Goal: Task Accomplishment & Management: Manage account settings

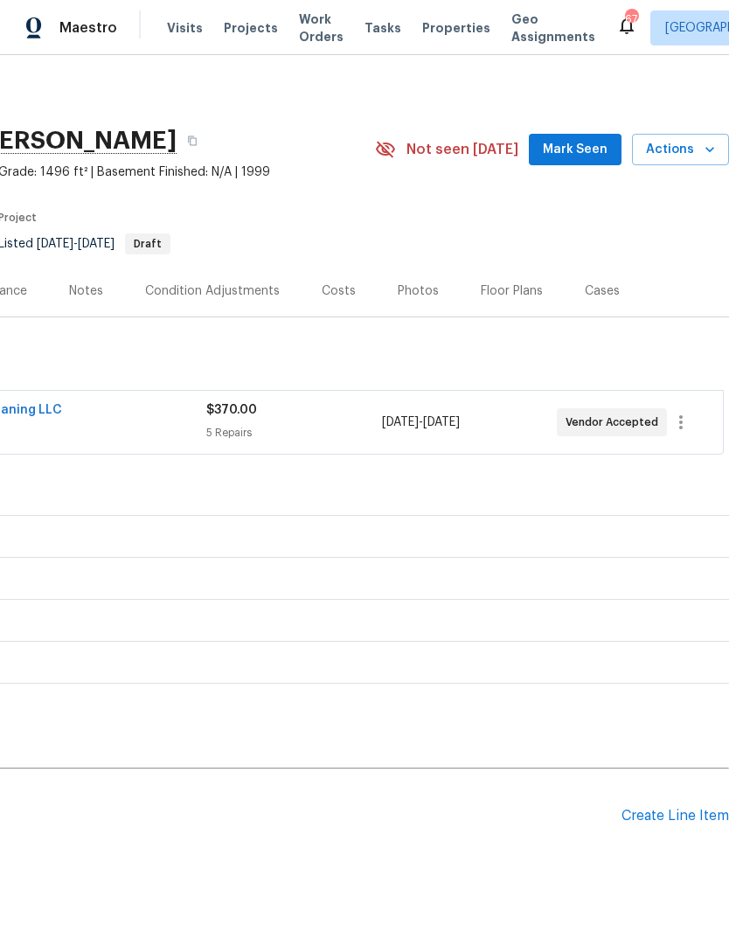
scroll to position [0, 259]
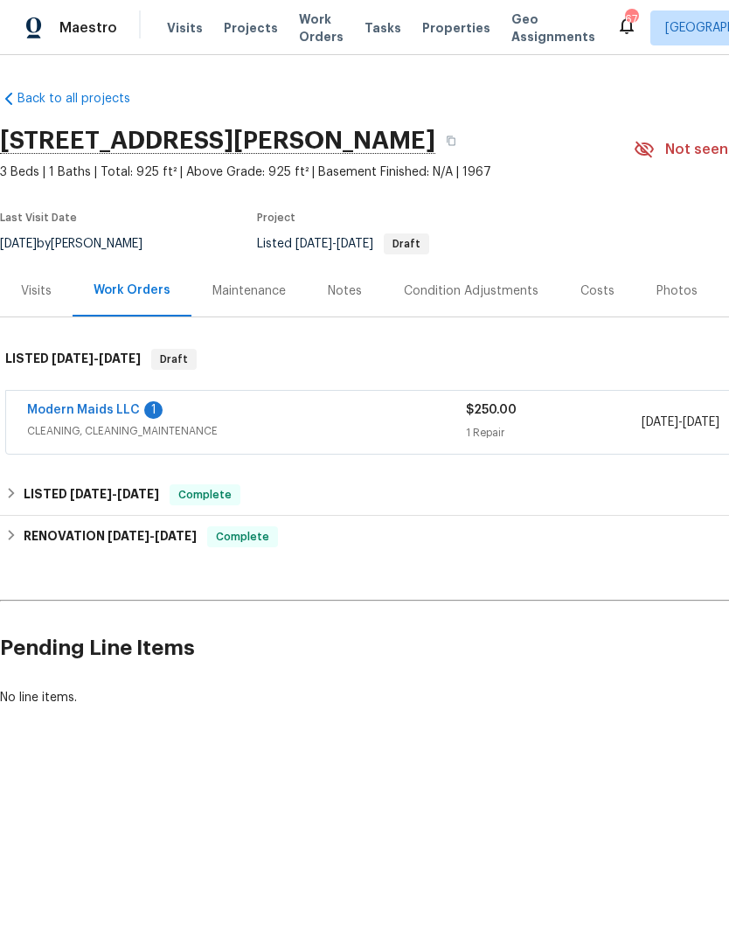
click at [132, 409] on link "Modern Maids LLC" at bounding box center [83, 410] width 113 height 12
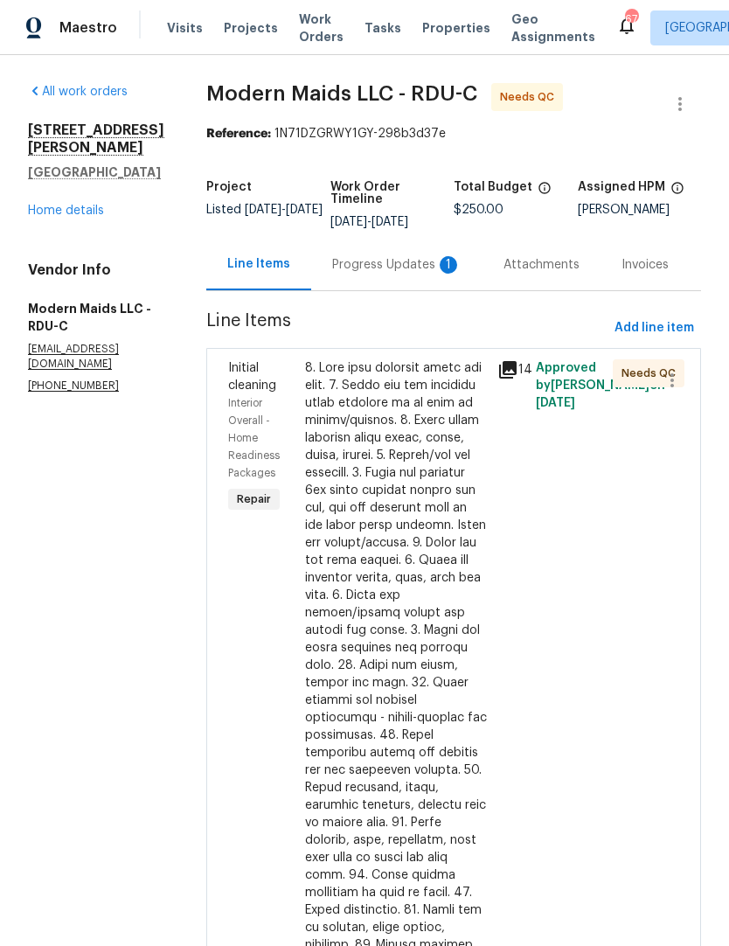
click at [416, 273] on div "Progress Updates 1" at bounding box center [396, 264] width 129 height 17
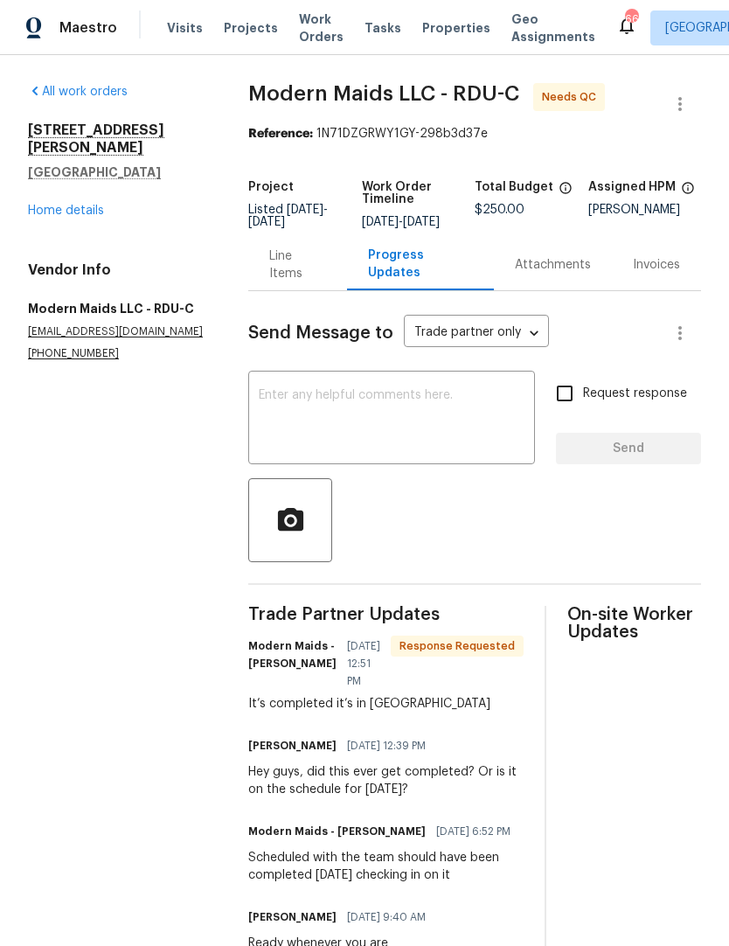
click at [323, 282] on div "Line Items" at bounding box center [297, 264] width 56 height 35
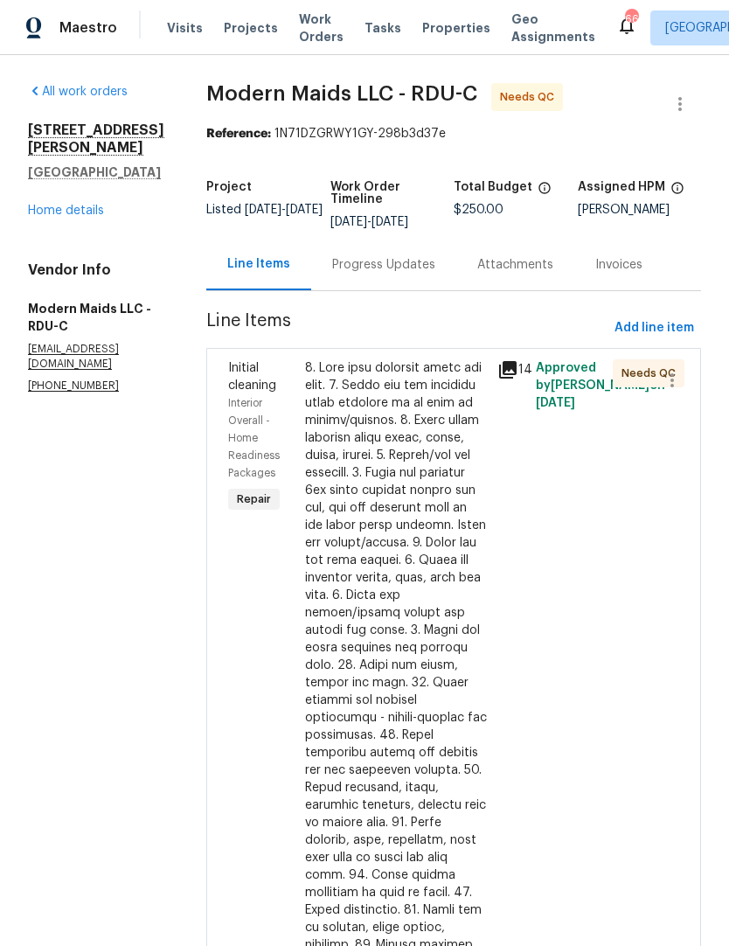
click at [435, 585] on div at bounding box center [396, 778] width 182 height 839
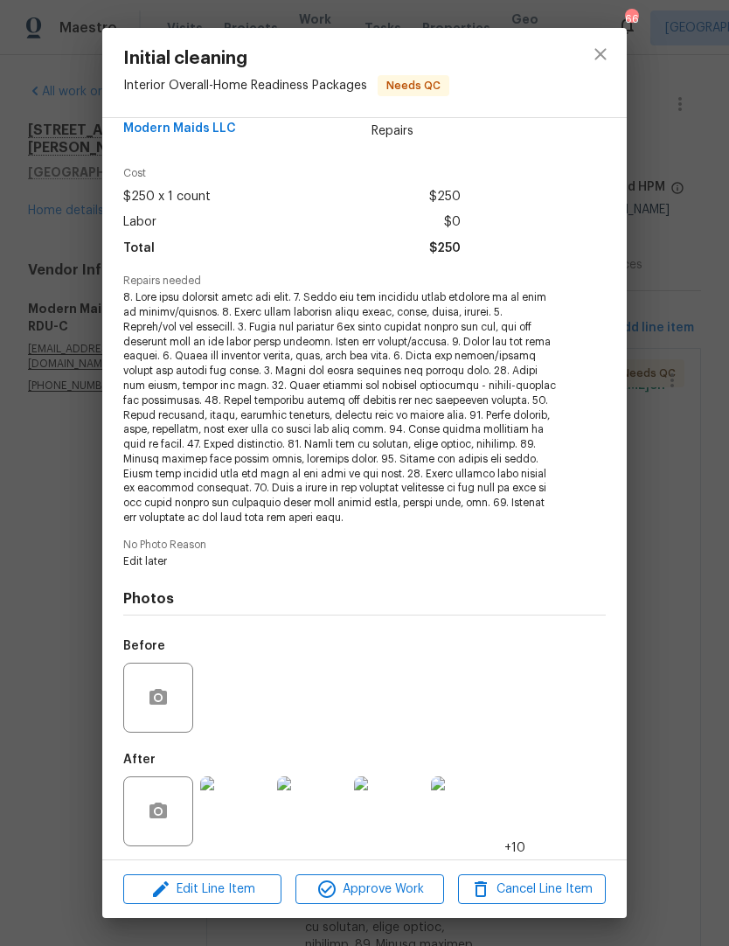
scroll to position [31, 0]
click at [404, 884] on span "Approve Work" at bounding box center [369, 890] width 137 height 22
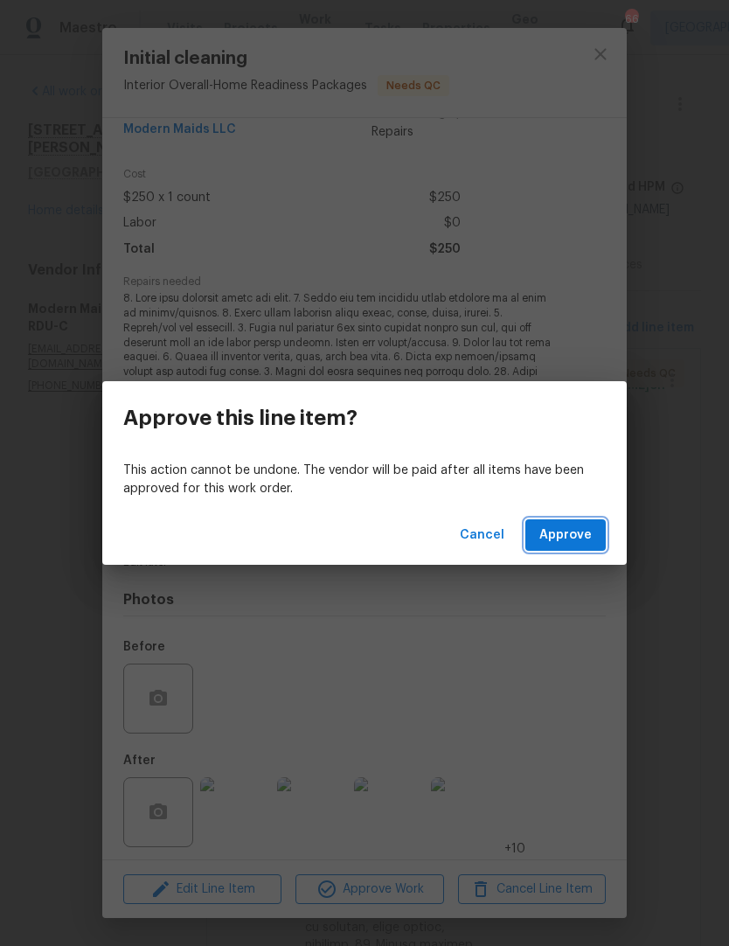
click at [573, 539] on span "Approve" at bounding box center [565, 536] width 52 height 22
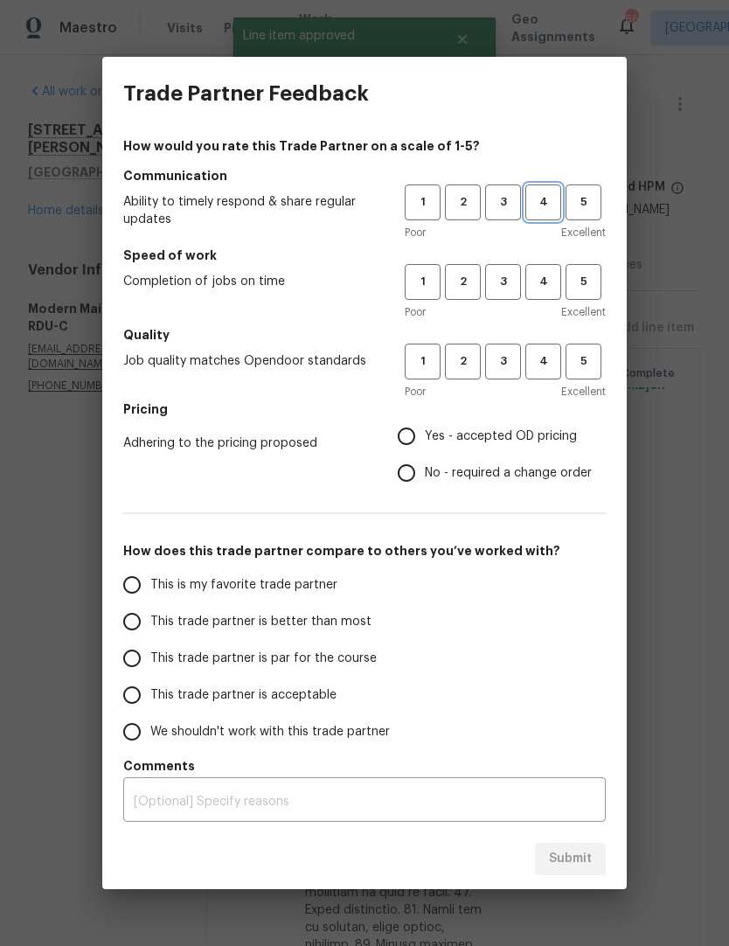
click at [543, 200] on span "4" at bounding box center [543, 202] width 32 height 20
click at [549, 276] on span "4" at bounding box center [543, 282] width 32 height 20
click at [540, 365] on span "4" at bounding box center [543, 361] width 32 height 20
click at [502, 286] on span "3" at bounding box center [503, 282] width 32 height 20
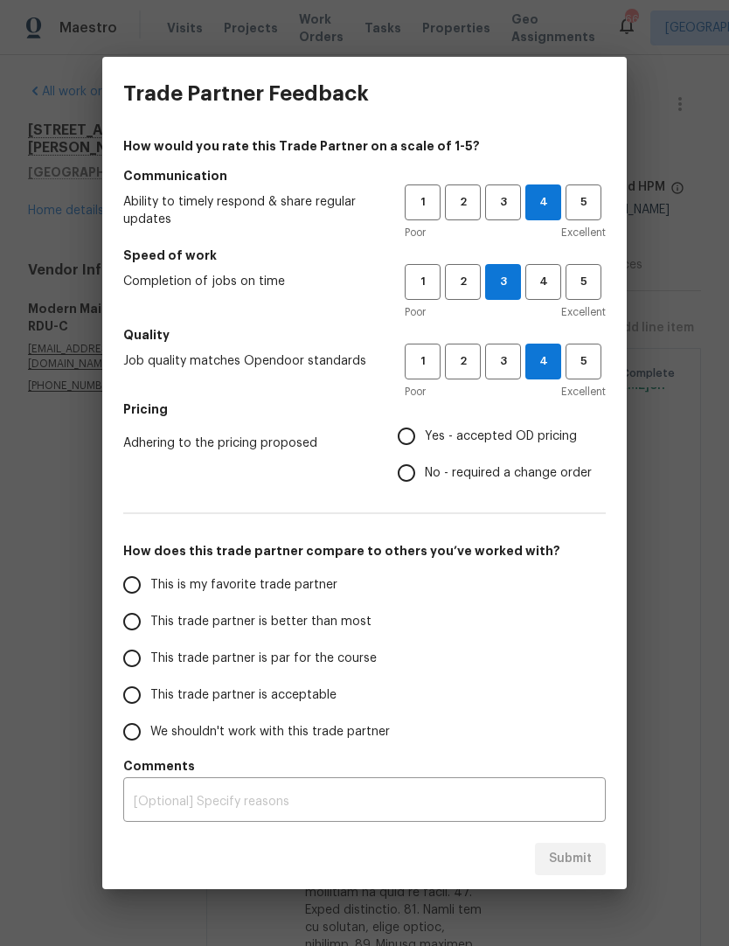
click at [436, 442] on span "Yes - accepted OD pricing" at bounding box center [501, 437] width 152 height 18
click at [425, 442] on input "Yes - accepted OD pricing" at bounding box center [406, 436] width 37 height 37
radio input "true"
click at [264, 669] on label "This trade partner is par for the course" at bounding box center [252, 658] width 276 height 37
click at [150, 669] on input "This trade partner is par for the course" at bounding box center [132, 658] width 37 height 37
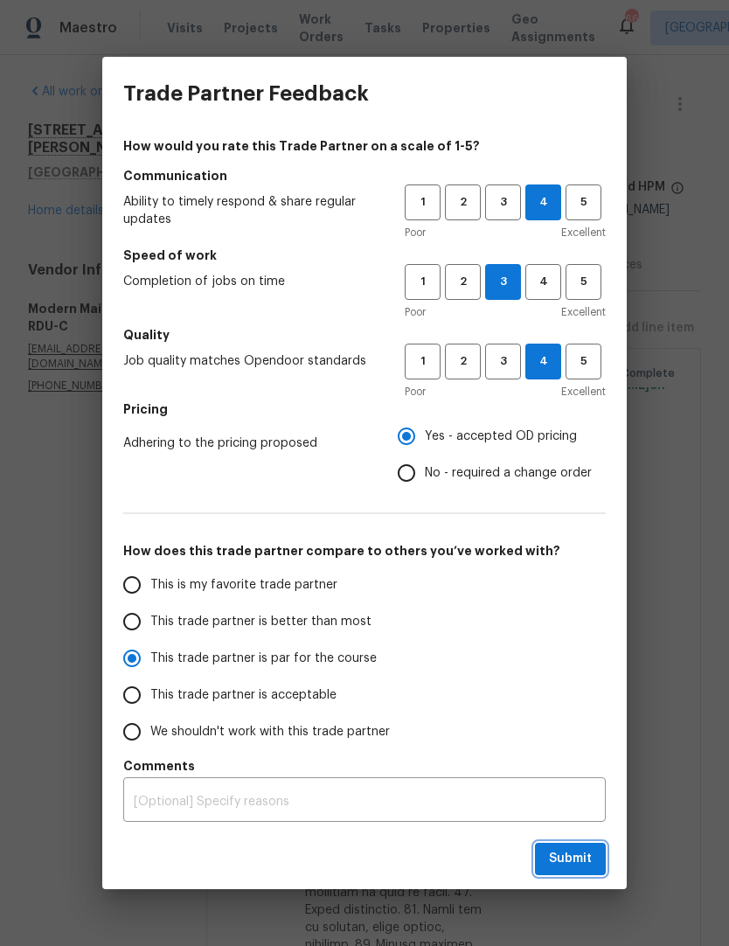
click at [591, 853] on span "Submit" at bounding box center [570, 859] width 43 height 22
radio input "true"
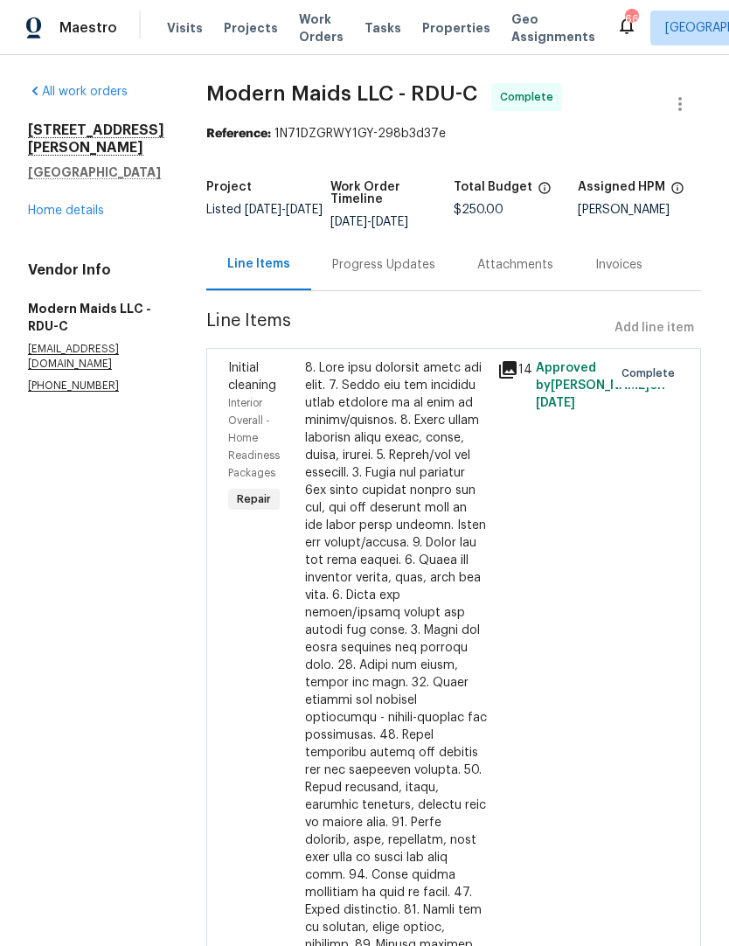
radio input "false"
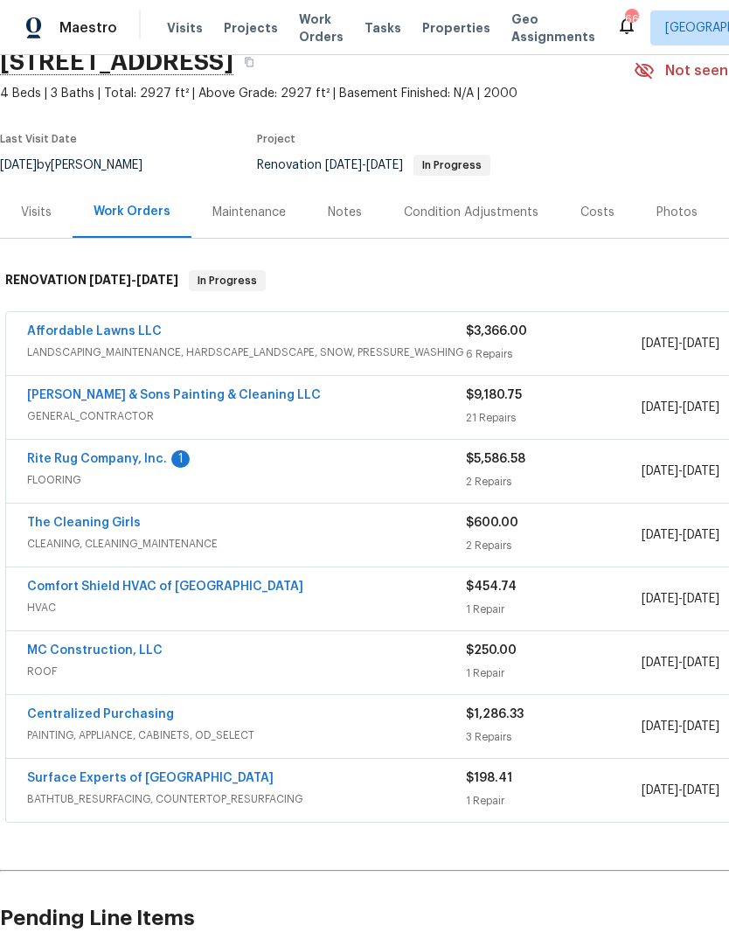
scroll to position [80, 0]
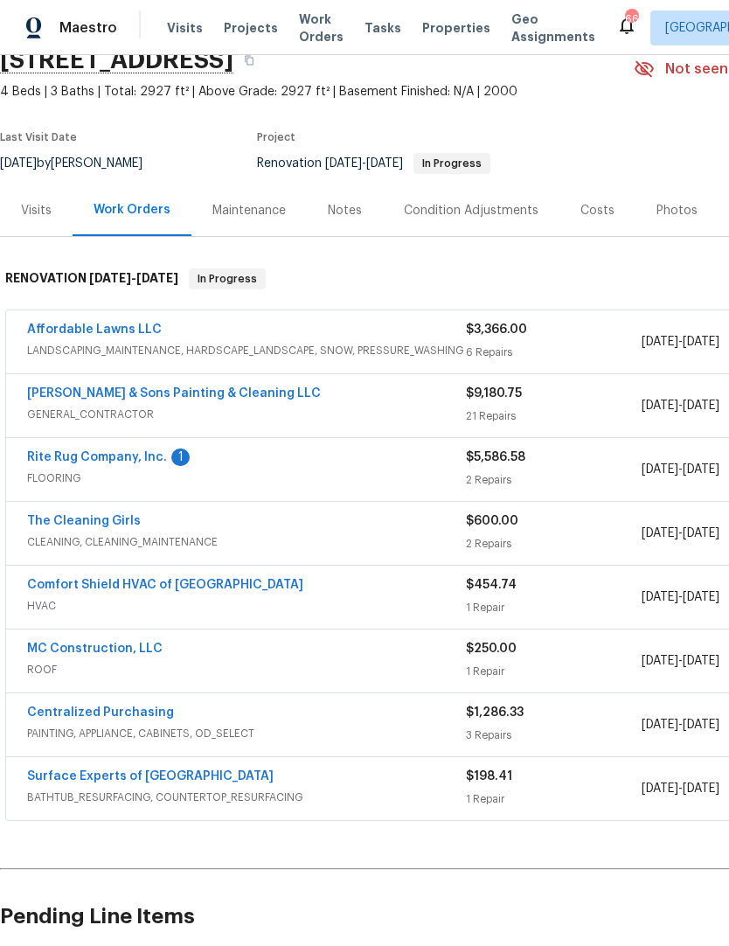
click at [150, 460] on link "Rite Rug Company, Inc." at bounding box center [97, 457] width 140 height 12
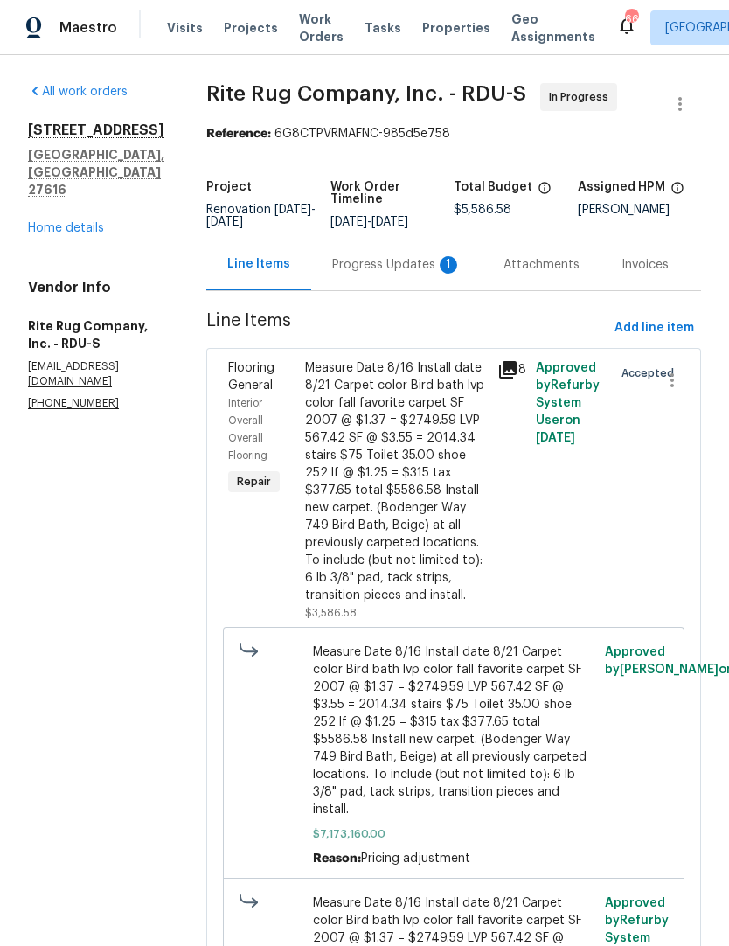
click at [439, 274] on div "Progress Updates 1" at bounding box center [396, 264] width 129 height 17
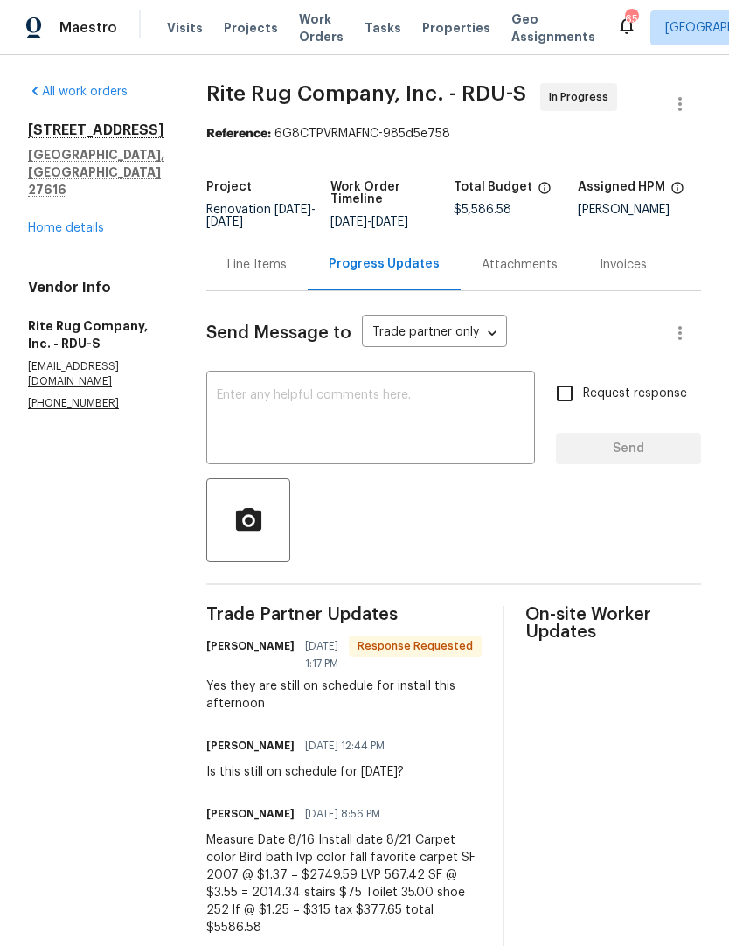
click at [285, 274] on div "Line Items" at bounding box center [256, 264] width 59 height 17
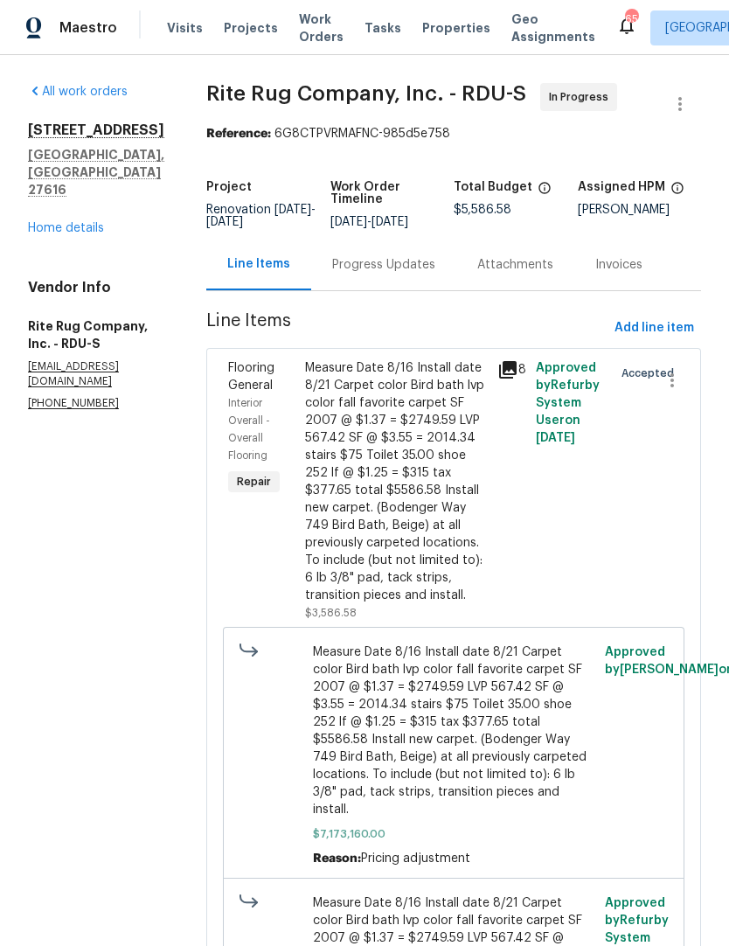
click at [85, 222] on link "Home details" at bounding box center [66, 228] width 76 height 12
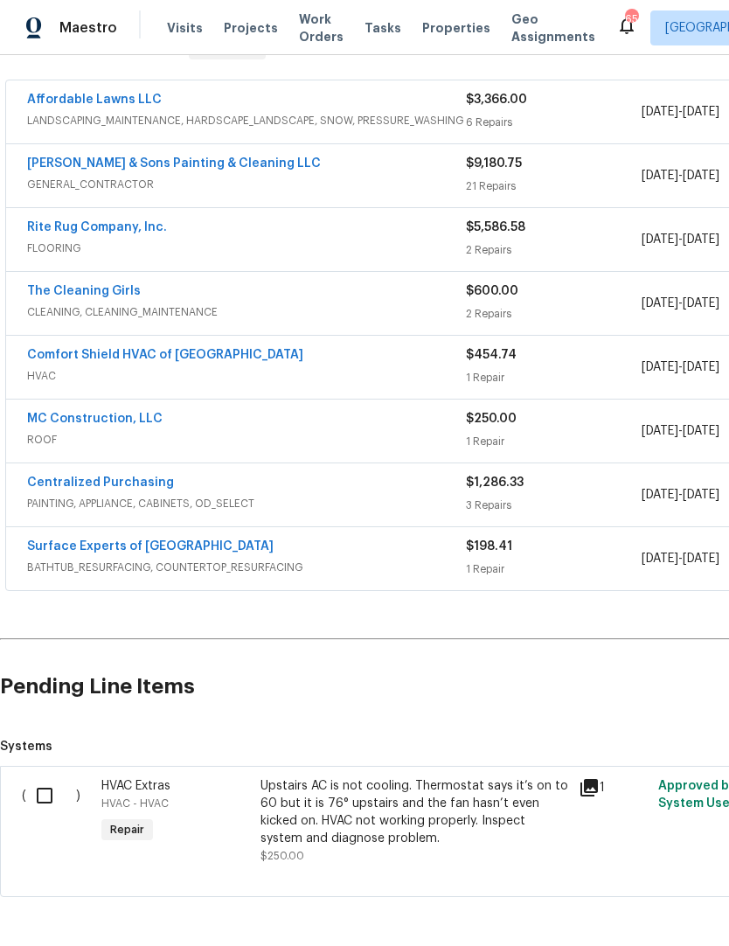
scroll to position [309, 0]
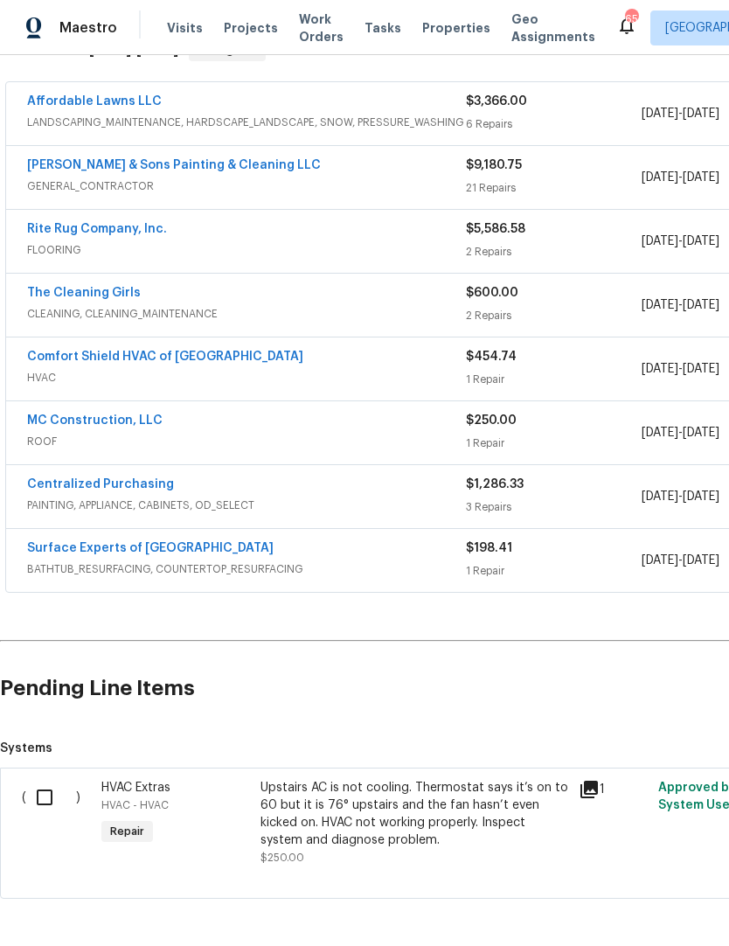
click at [47, 797] on input "checkbox" at bounding box center [51, 797] width 50 height 37
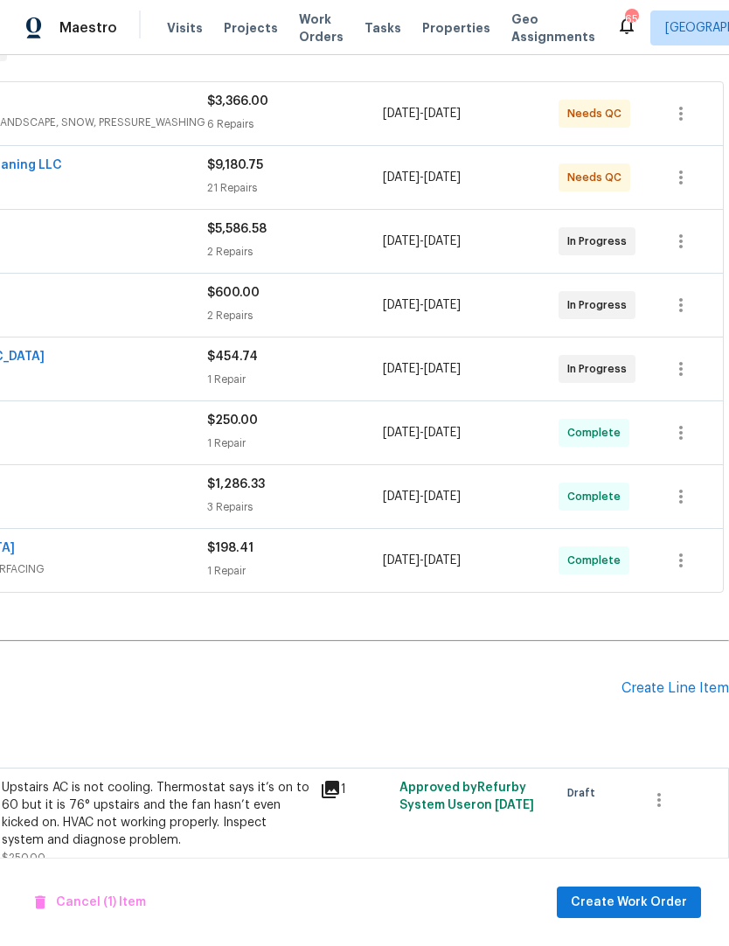
scroll to position [309, 259]
click at [635, 897] on span "Create Work Order" at bounding box center [629, 903] width 116 height 22
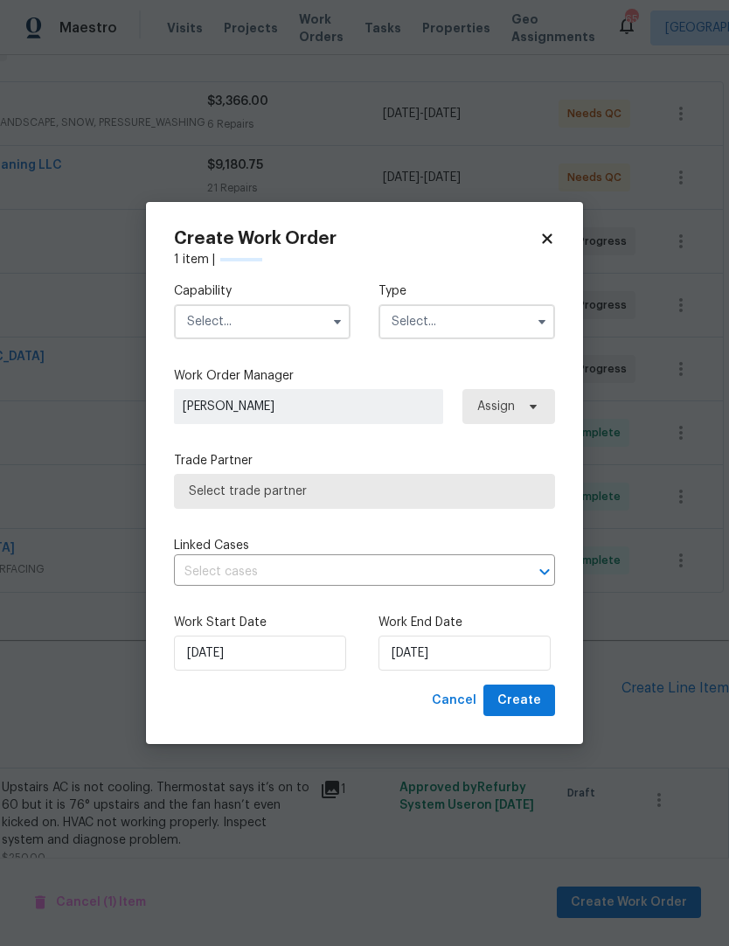
checkbox input "false"
click at [315, 324] on input "text" at bounding box center [262, 321] width 177 height 35
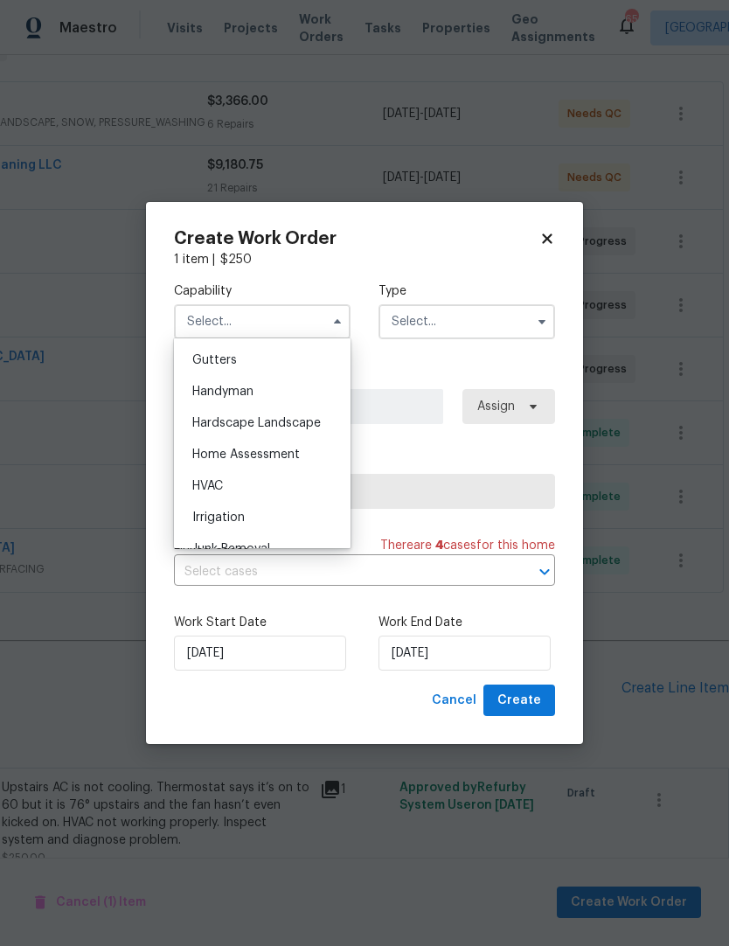
scroll to position [931, 0]
click at [252, 494] on div "HVAC" at bounding box center [262, 483] width 168 height 31
type input "HVAC"
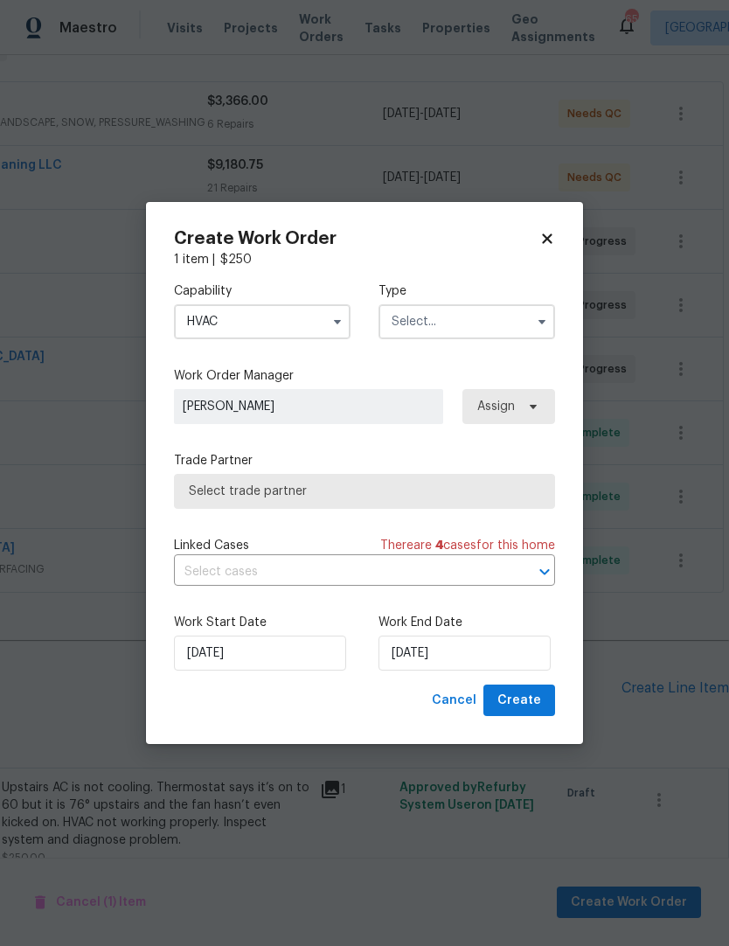
click at [432, 331] on input "text" at bounding box center [467, 321] width 177 height 35
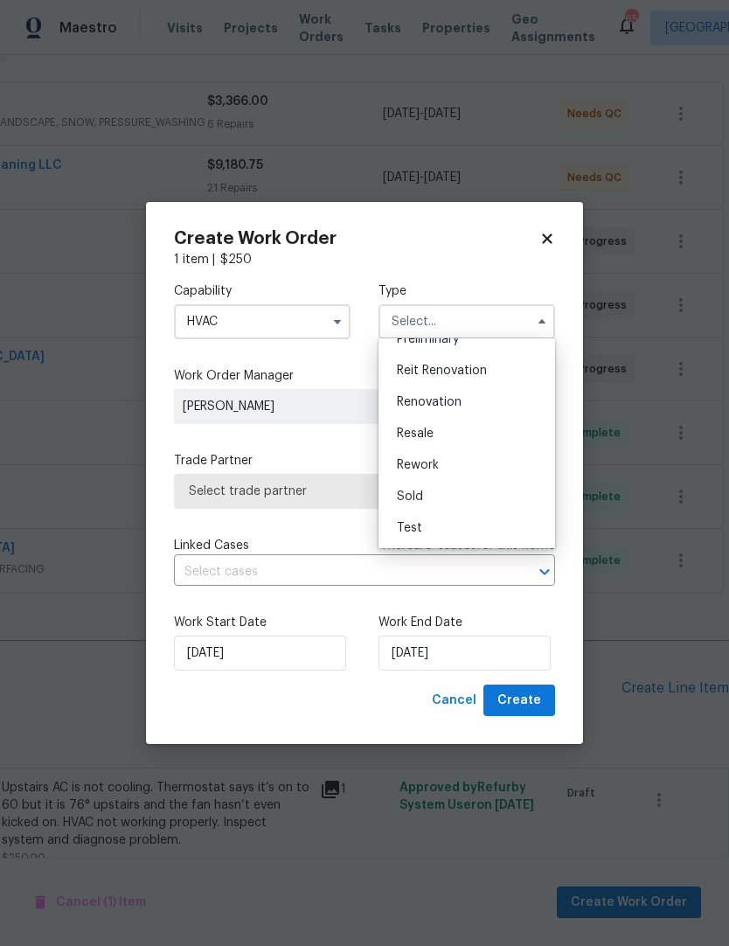
scroll to position [397, 0]
click at [450, 407] on span "Renovation" at bounding box center [429, 402] width 65 height 12
type input "Renovation"
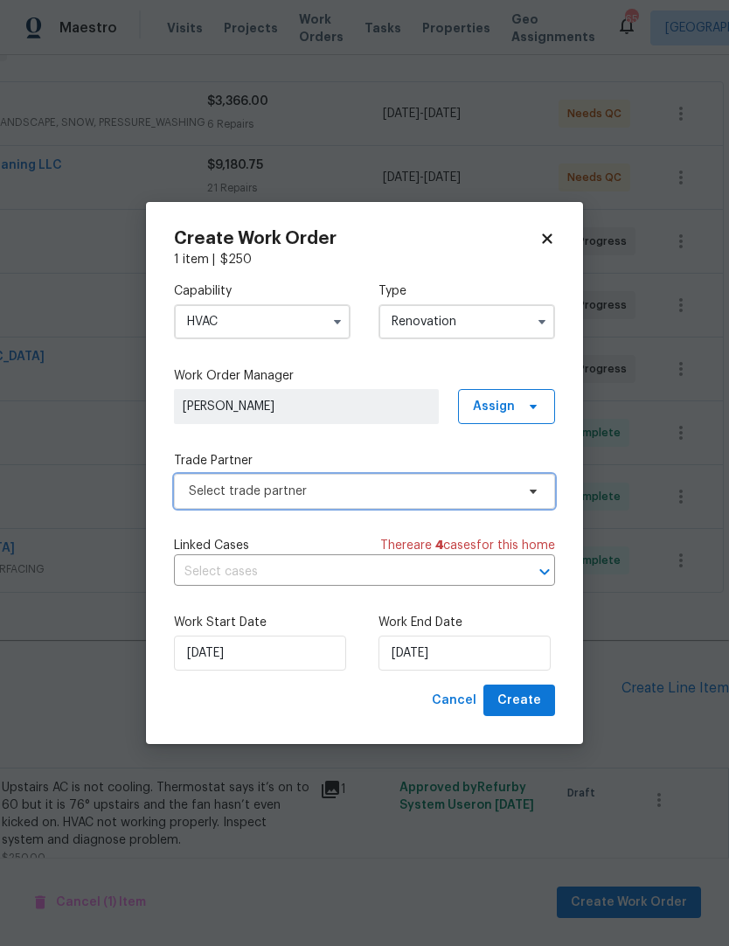
click at [429, 500] on span "Select trade partner" at bounding box center [364, 491] width 381 height 35
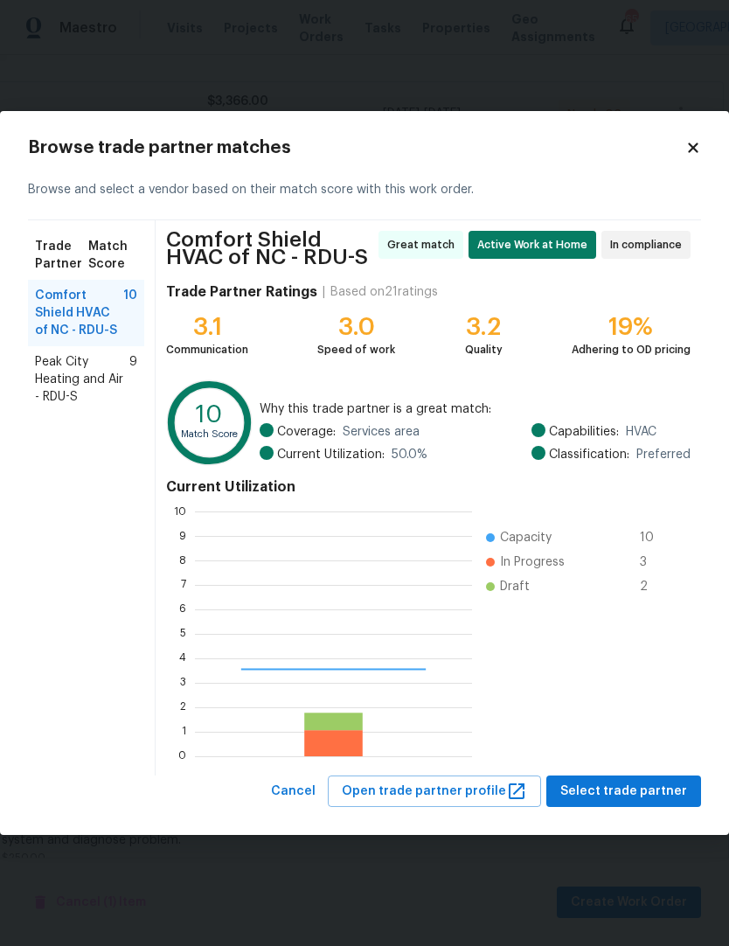
scroll to position [245, 277]
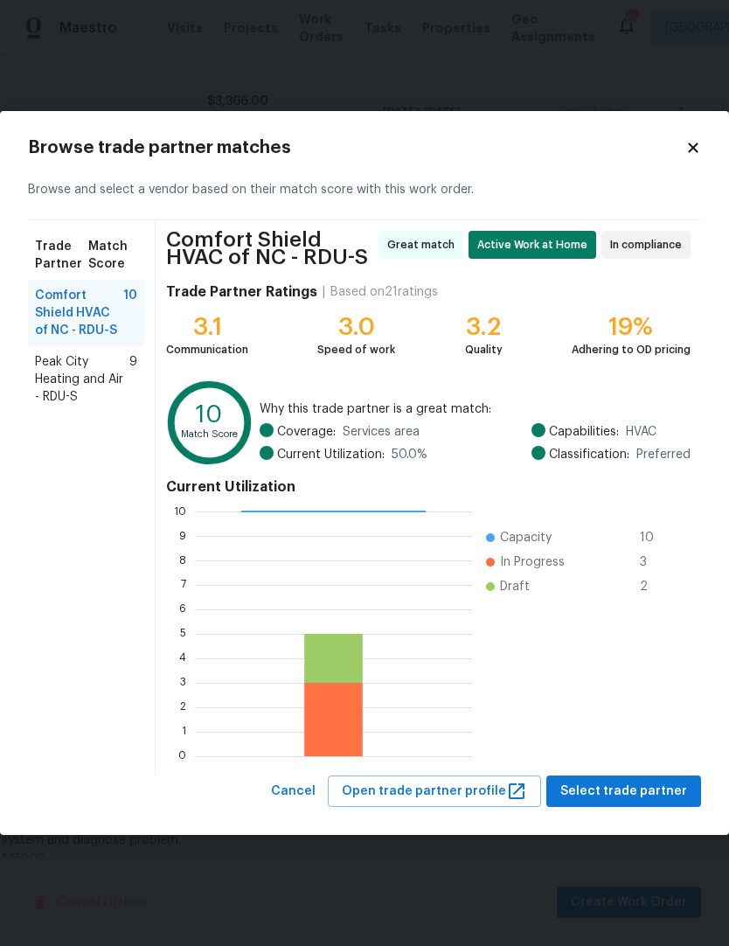
click at [94, 374] on span "Peak City Heating and Air - RDU-S" at bounding box center [82, 379] width 94 height 52
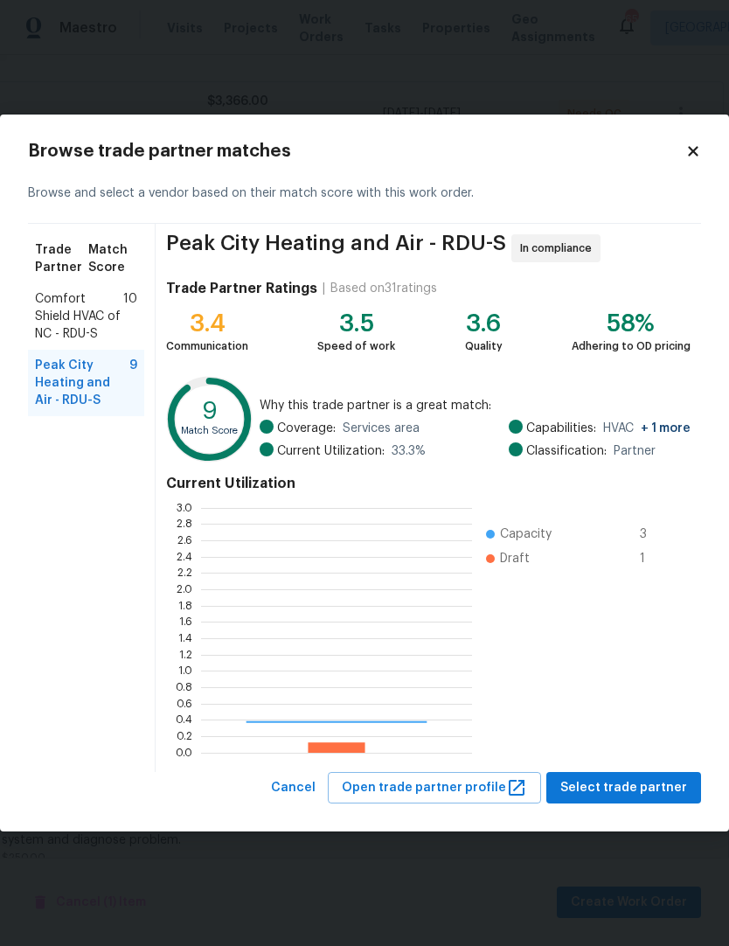
scroll to position [245, 271]
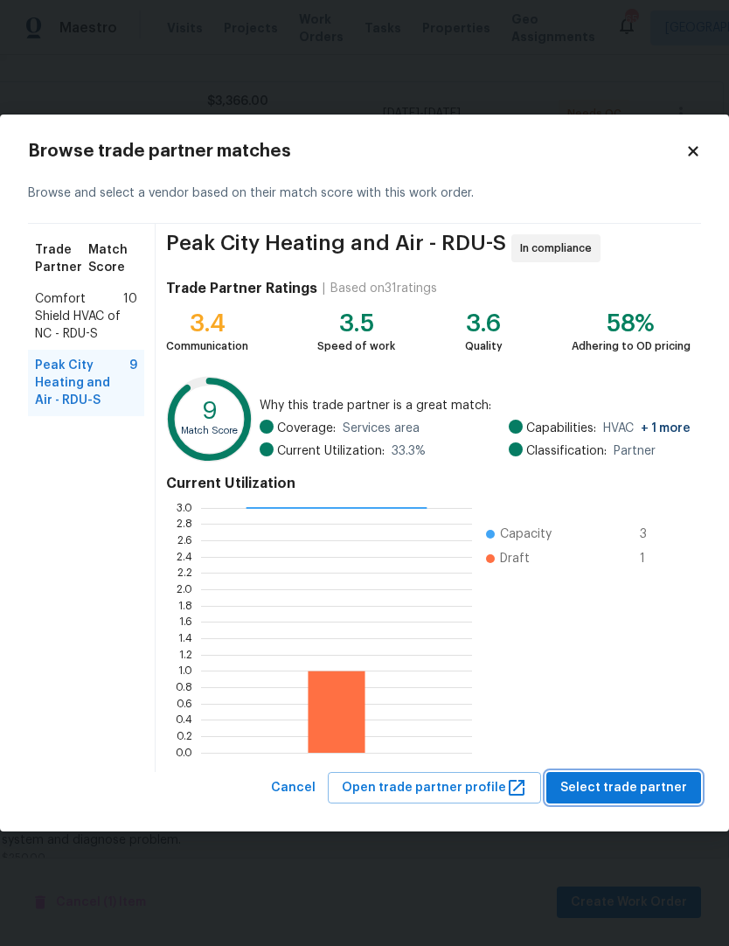
click at [648, 790] on span "Select trade partner" at bounding box center [623, 788] width 127 height 22
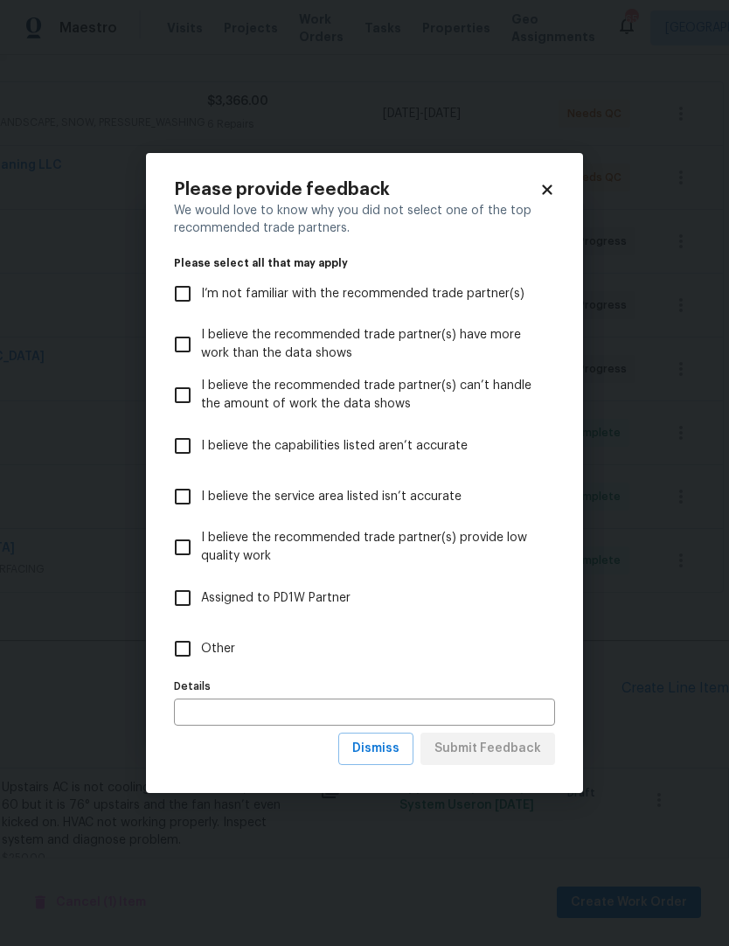
click at [184, 647] on input "Other" at bounding box center [182, 648] width 37 height 37
checkbox input "true"
click at [492, 749] on span "Submit Feedback" at bounding box center [488, 749] width 107 height 22
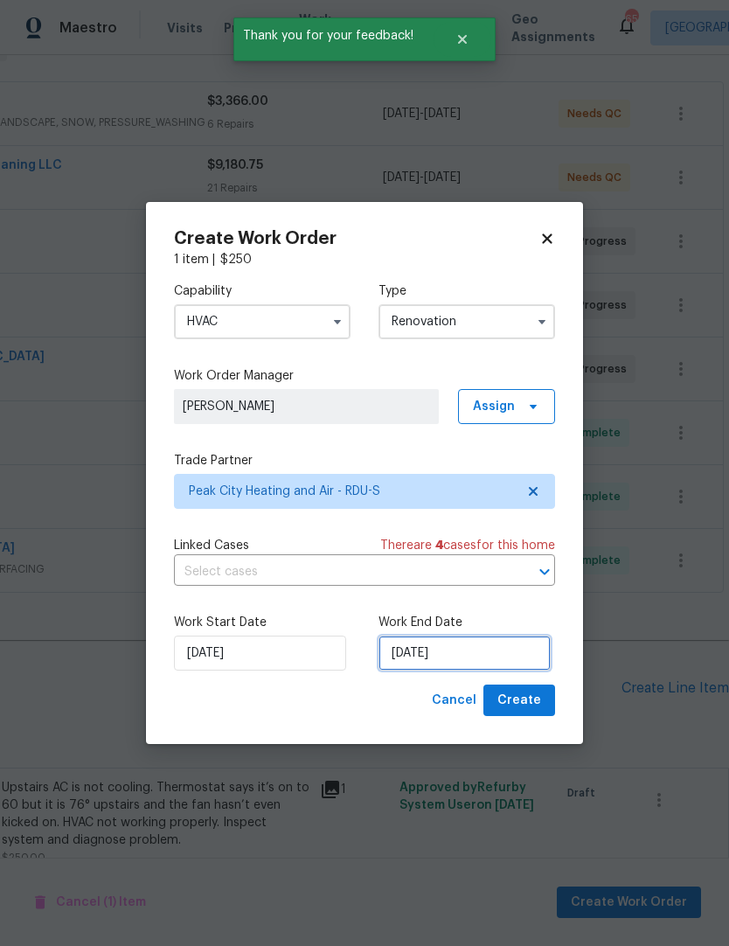
click at [442, 647] on input "8/22/2025" at bounding box center [465, 653] width 172 height 35
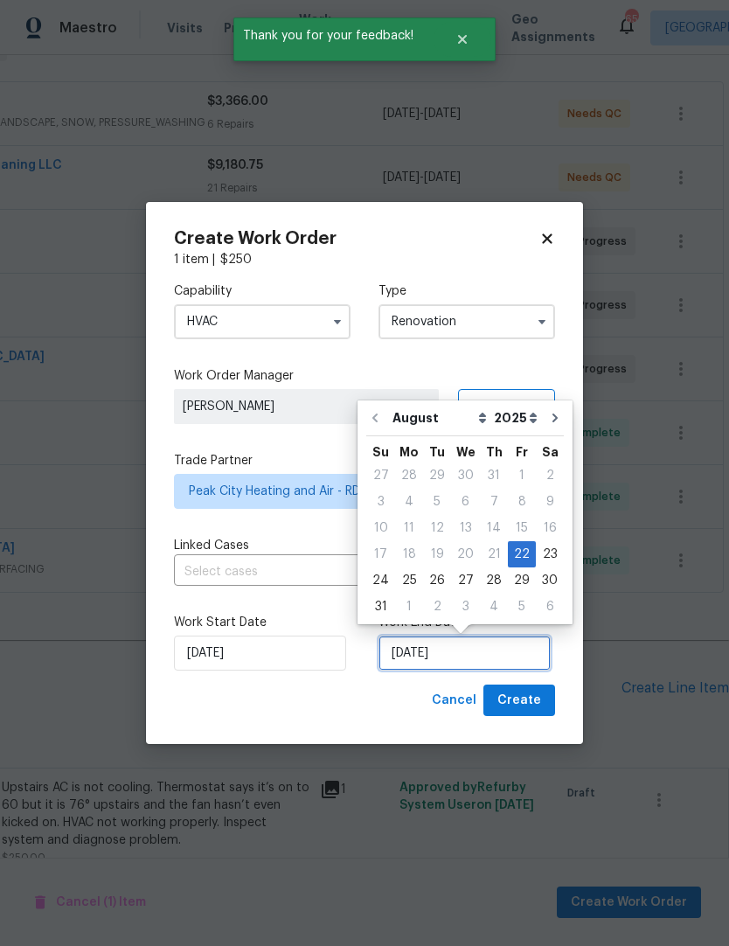
scroll to position [7, 0]
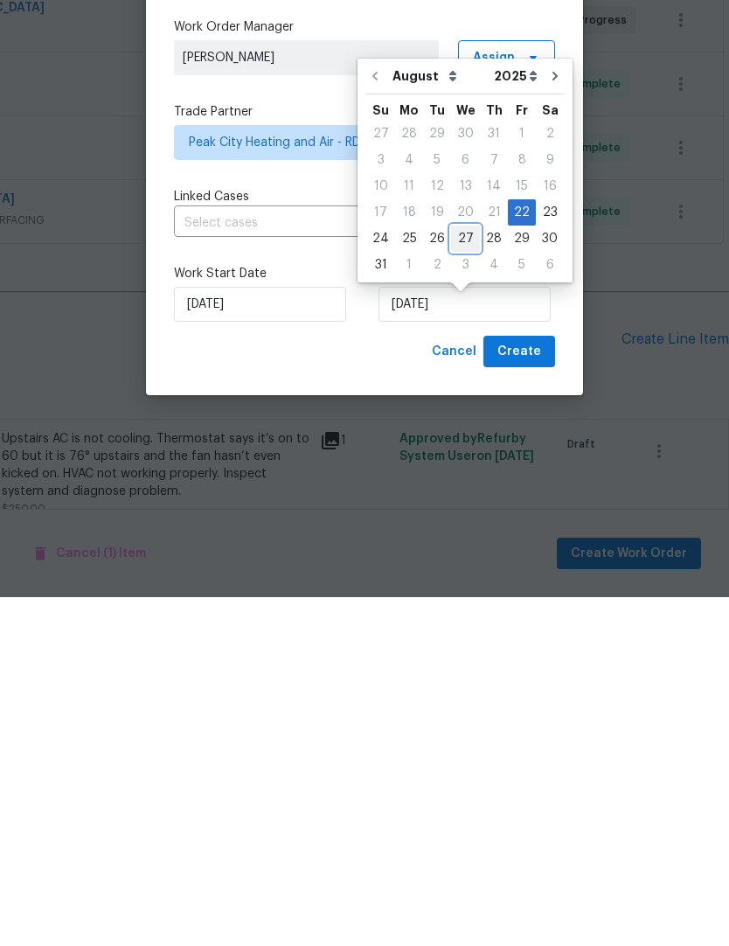
click at [468, 575] on div "27" at bounding box center [465, 587] width 29 height 24
type input "8/27/2025"
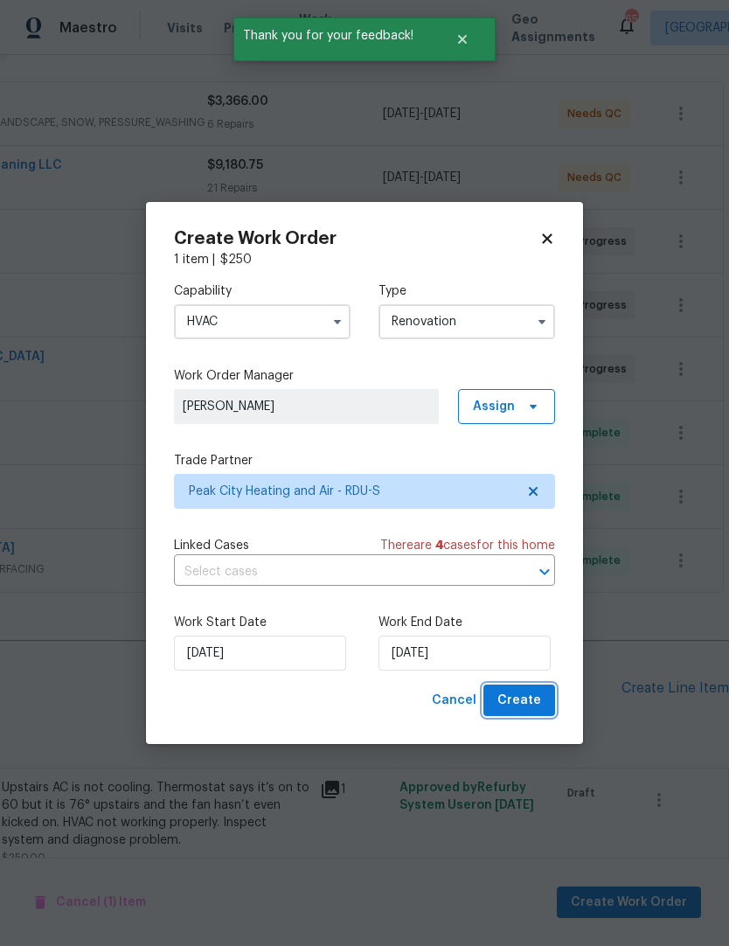
click at [522, 701] on span "Create" at bounding box center [520, 701] width 44 height 22
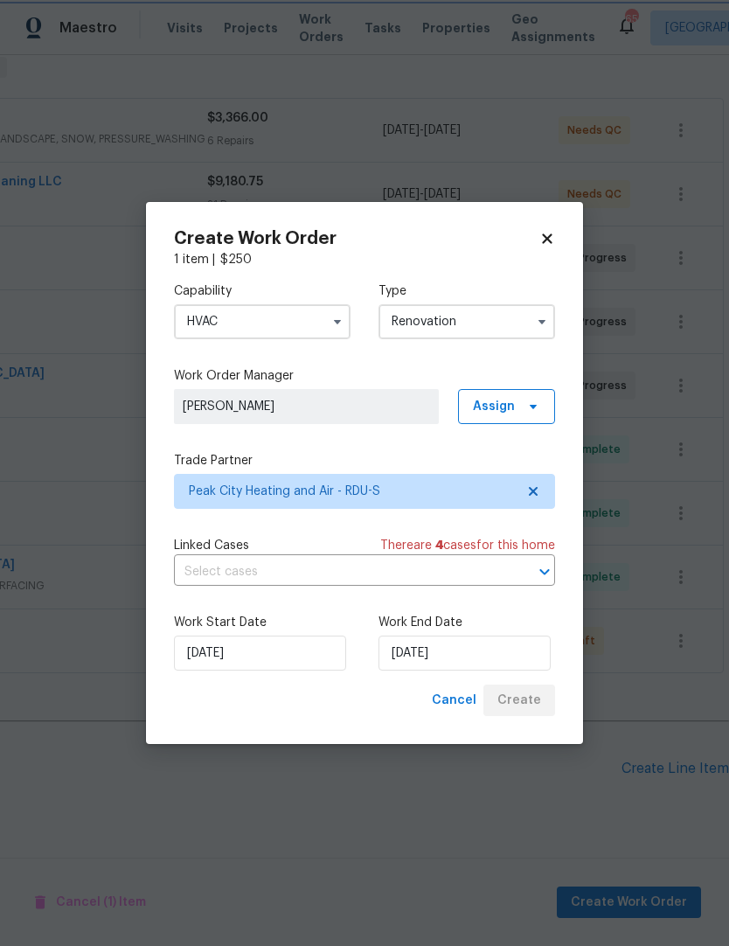
scroll to position [219, 259]
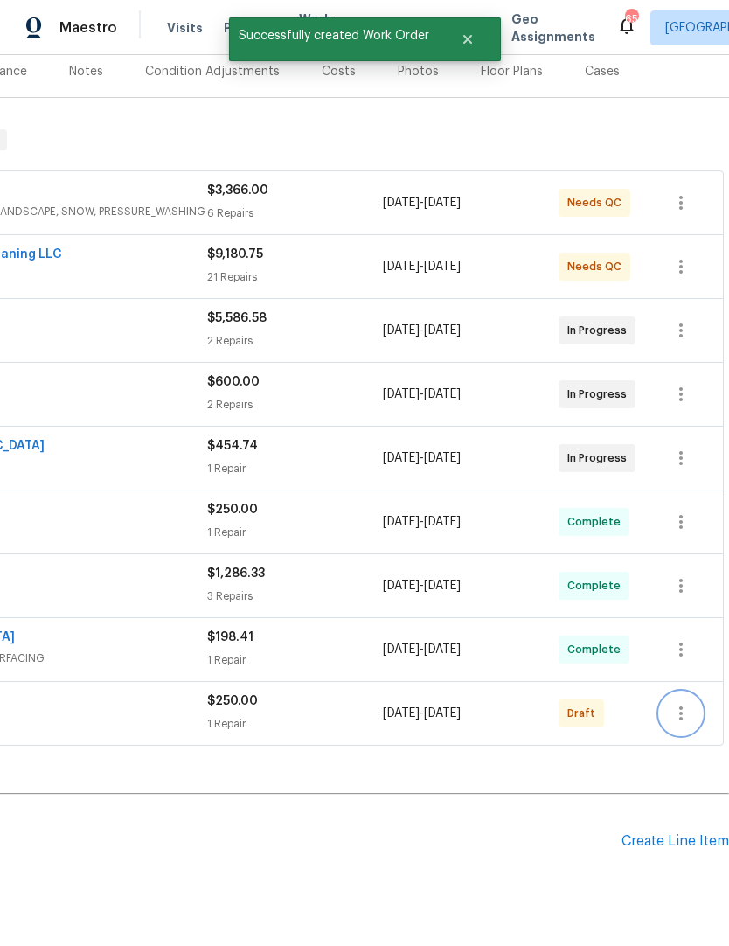
click at [684, 703] on icon "button" at bounding box center [681, 713] width 21 height 21
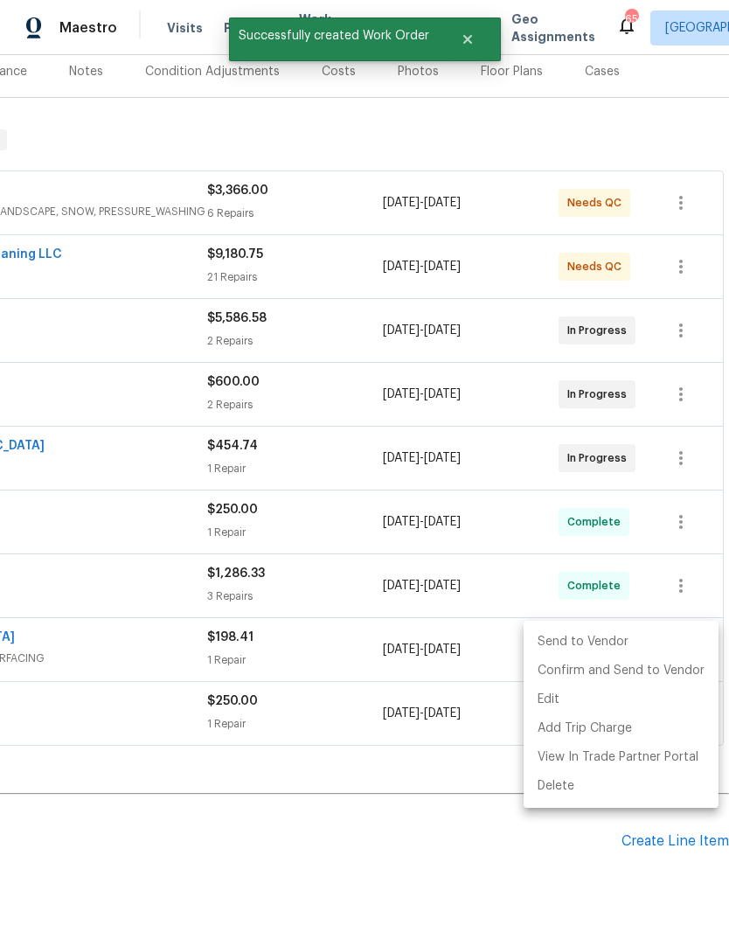
click at [621, 644] on li "Send to Vendor" at bounding box center [621, 642] width 195 height 29
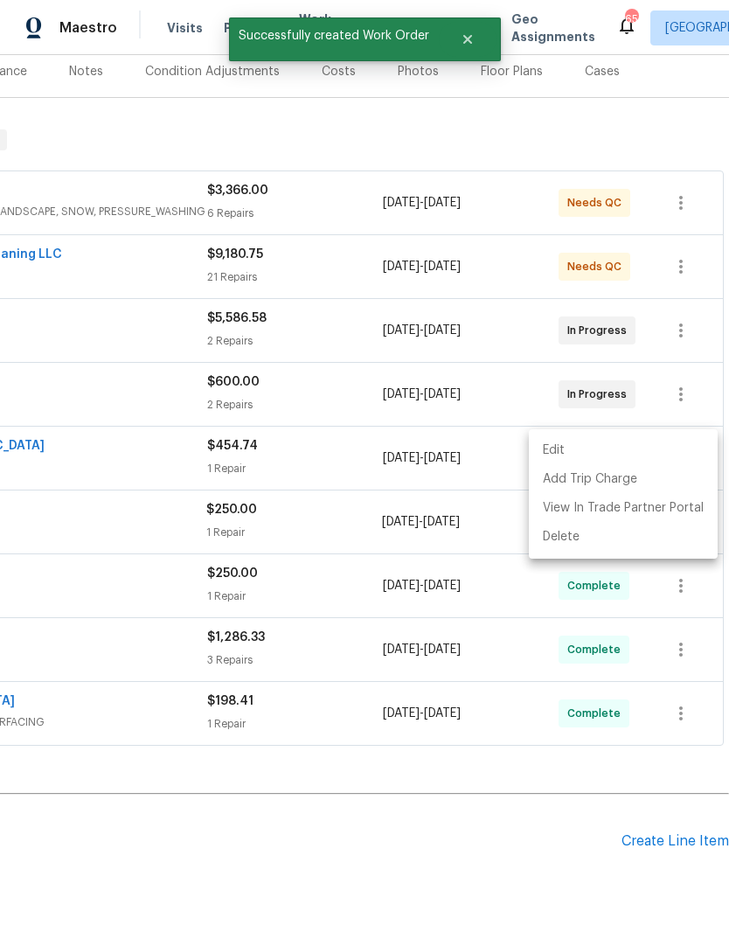
click at [502, 709] on div at bounding box center [364, 473] width 729 height 946
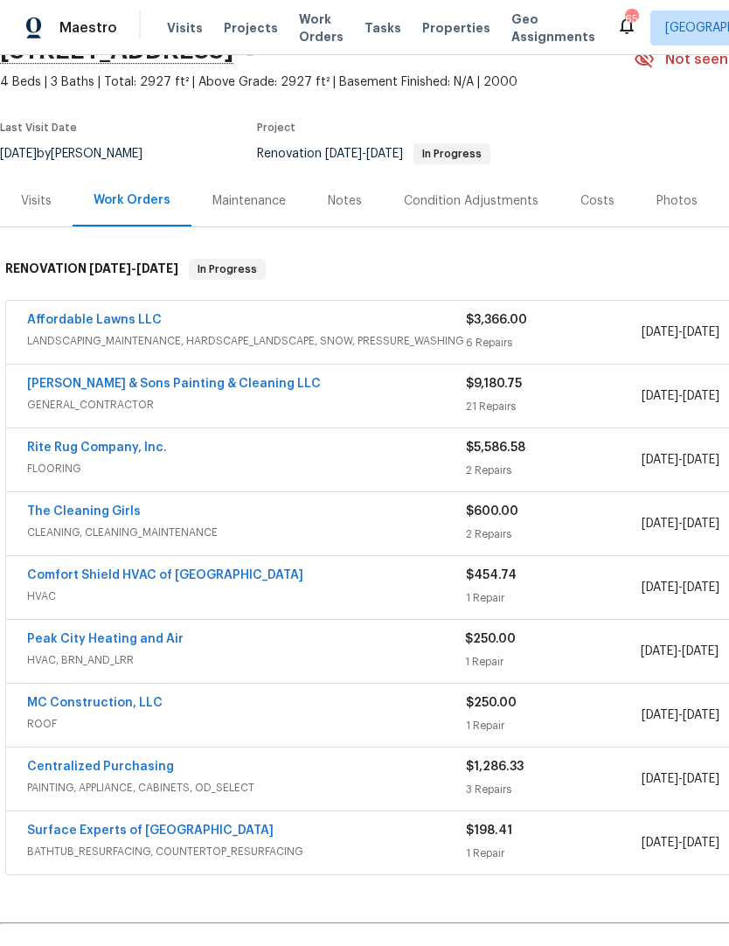
scroll to position [89, 0]
click at [165, 634] on link "Peak City Heating and Air" at bounding box center [105, 640] width 157 height 12
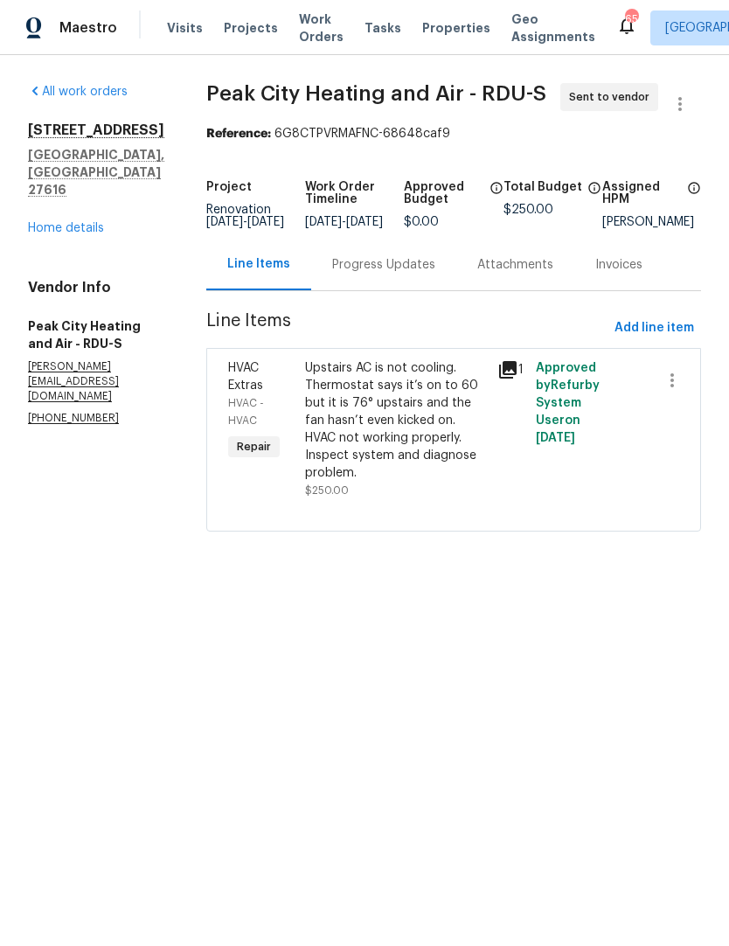
click at [70, 222] on link "Home details" at bounding box center [66, 228] width 76 height 12
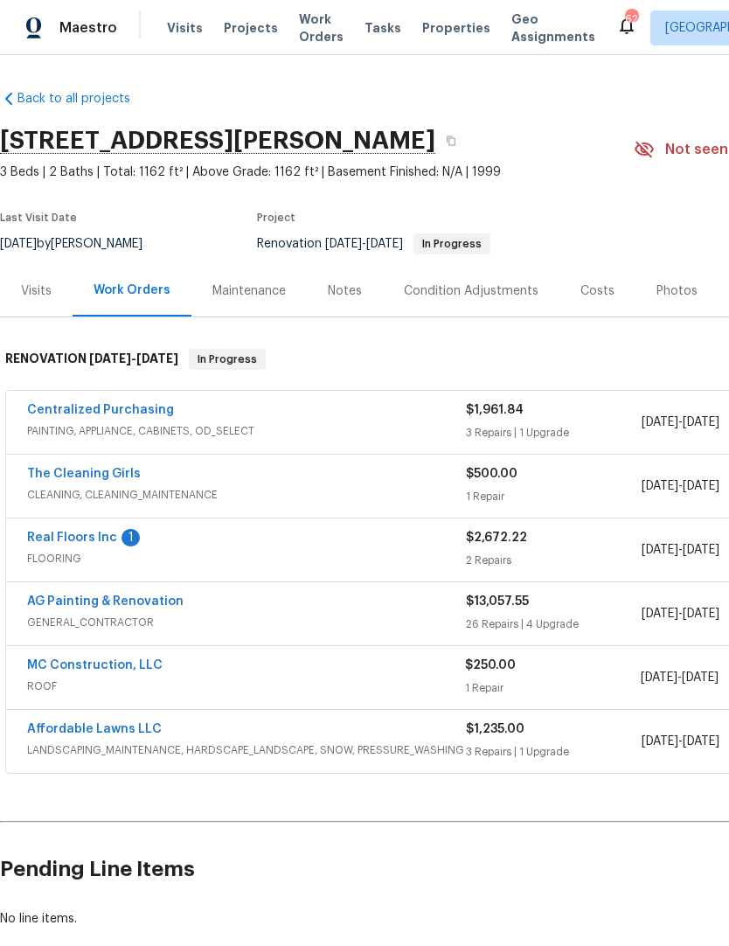
click at [101, 542] on link "Real Floors Inc" at bounding box center [72, 538] width 90 height 12
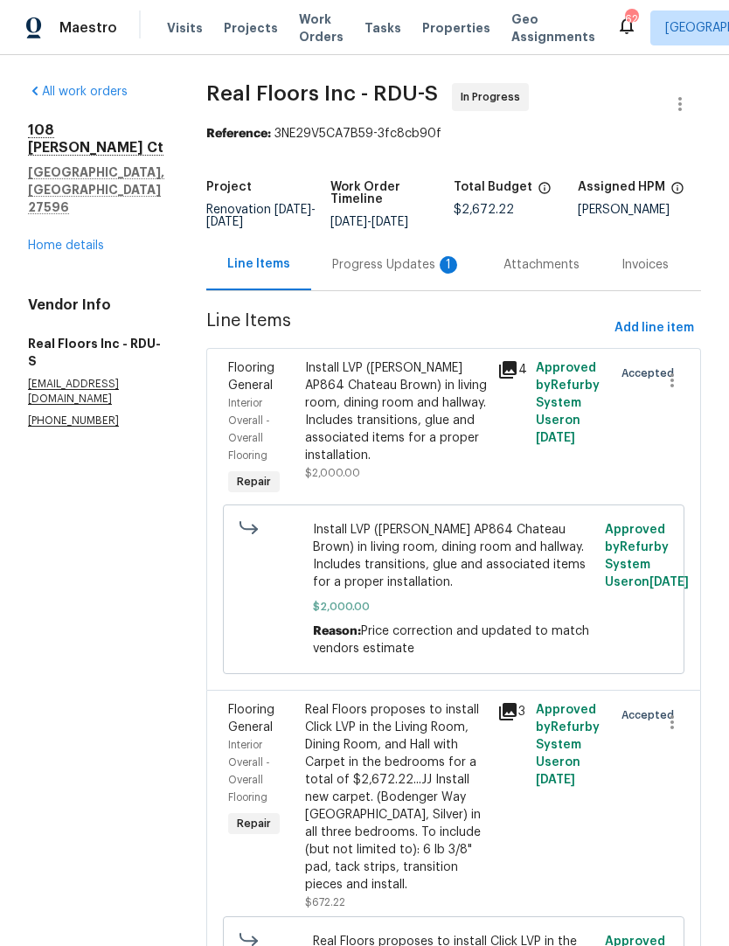
click at [428, 274] on div "Progress Updates 1" at bounding box center [396, 264] width 129 height 17
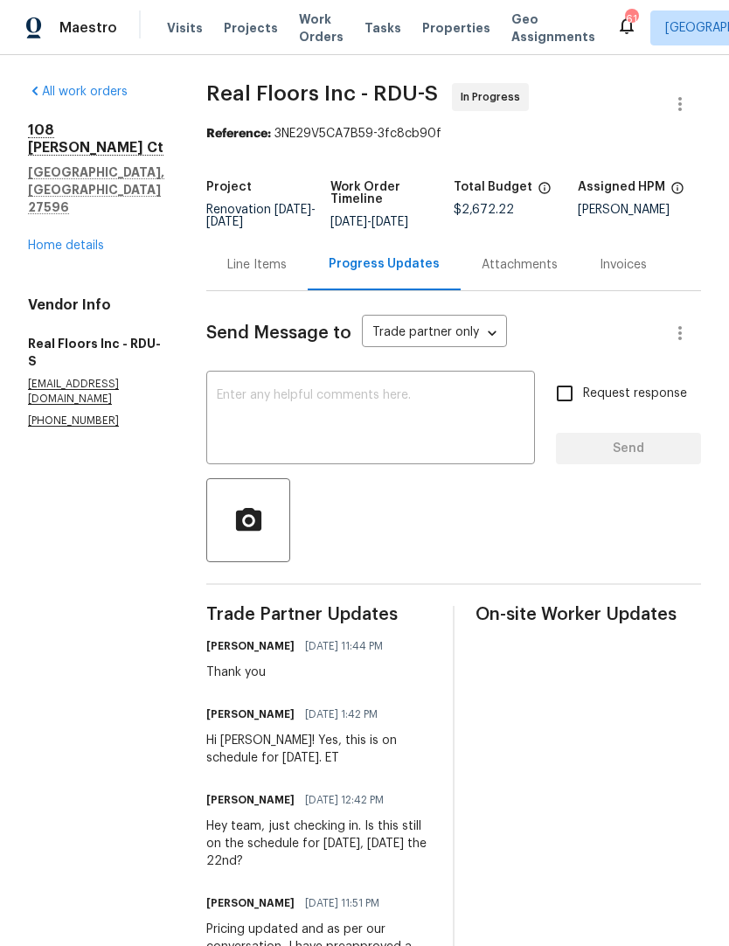
click at [87, 240] on link "Home details" at bounding box center [66, 246] width 76 height 12
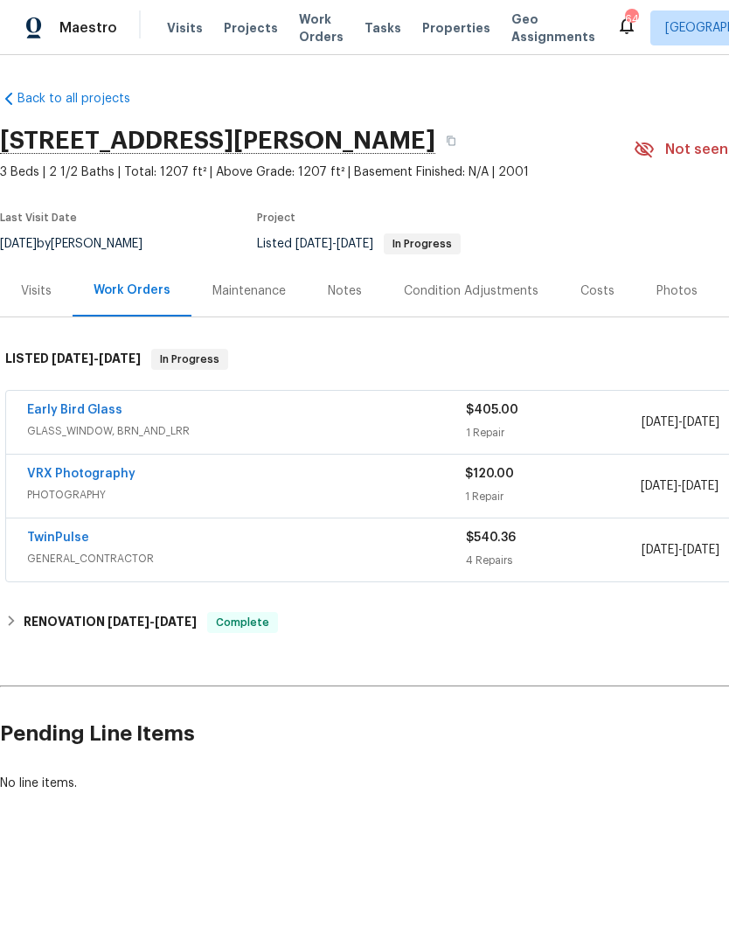
click at [98, 414] on link "Early Bird Glass" at bounding box center [74, 410] width 95 height 12
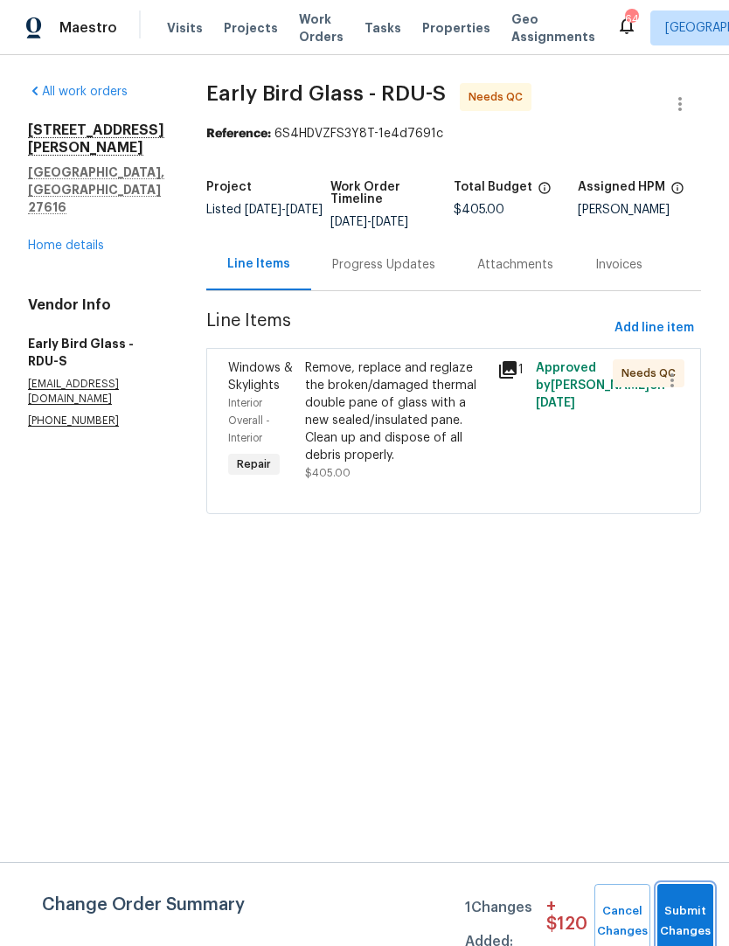
click at [687, 903] on button "Submit Changes" at bounding box center [686, 921] width 56 height 75
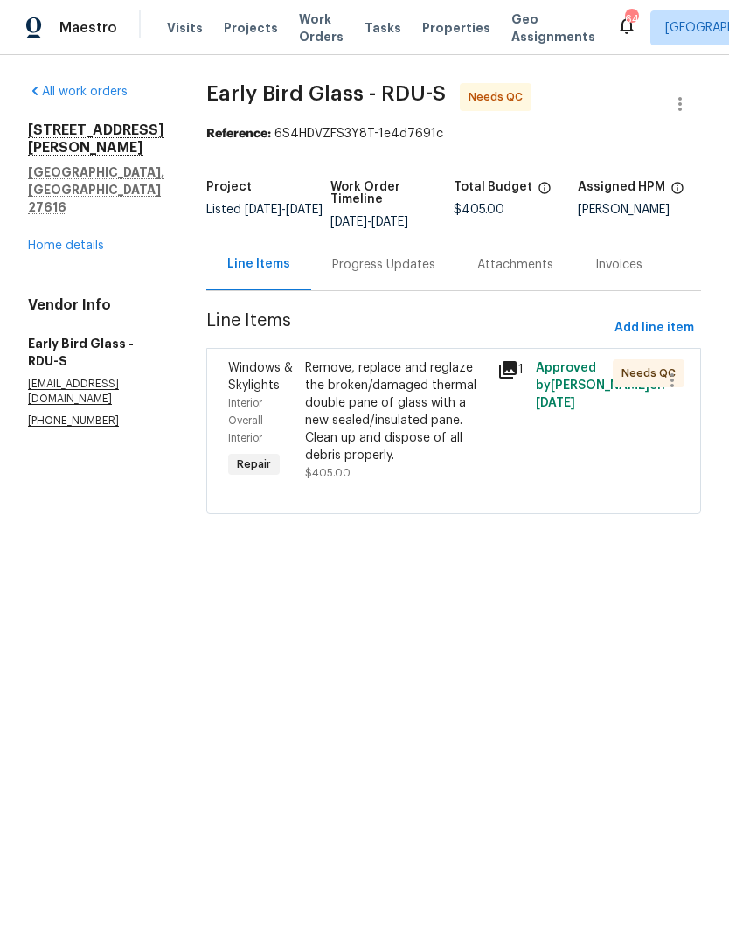
click at [412, 268] on div "Progress Updates" at bounding box center [383, 264] width 103 height 17
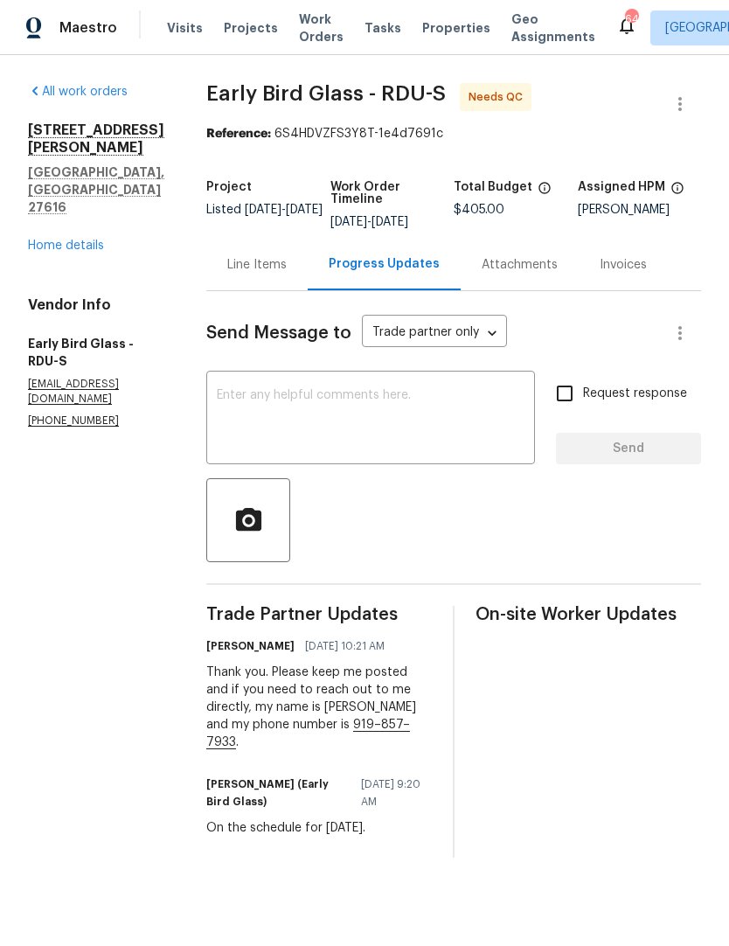
click at [258, 271] on div "Line Items" at bounding box center [256, 264] width 59 height 17
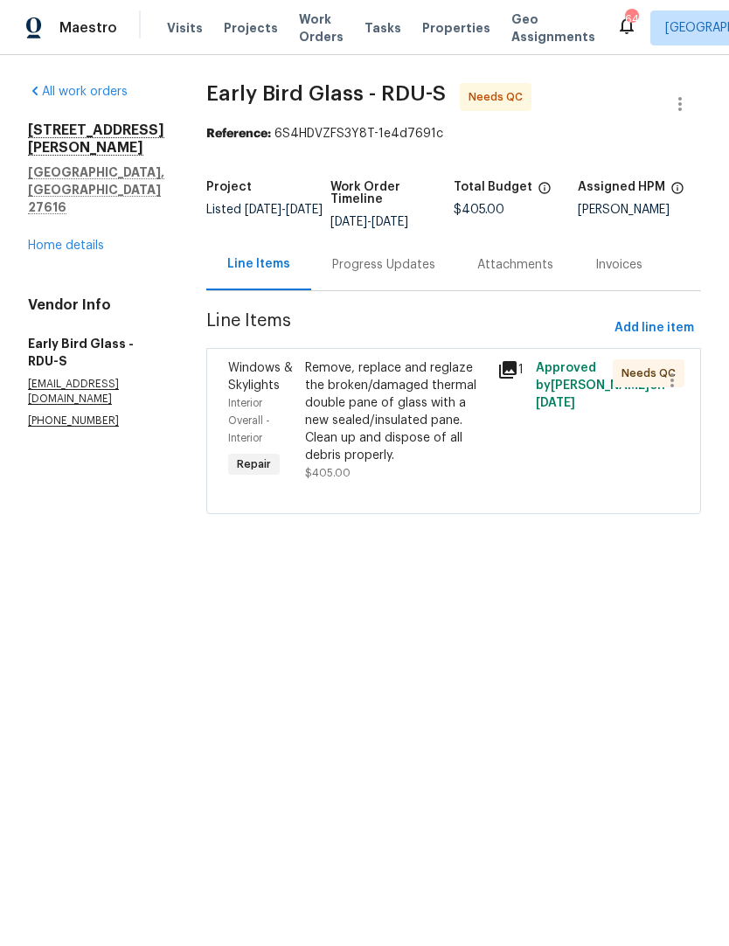
click at [437, 436] on div "Remove, replace and reglaze the broken/damaged thermal double pane of glass wit…" at bounding box center [396, 411] width 182 height 105
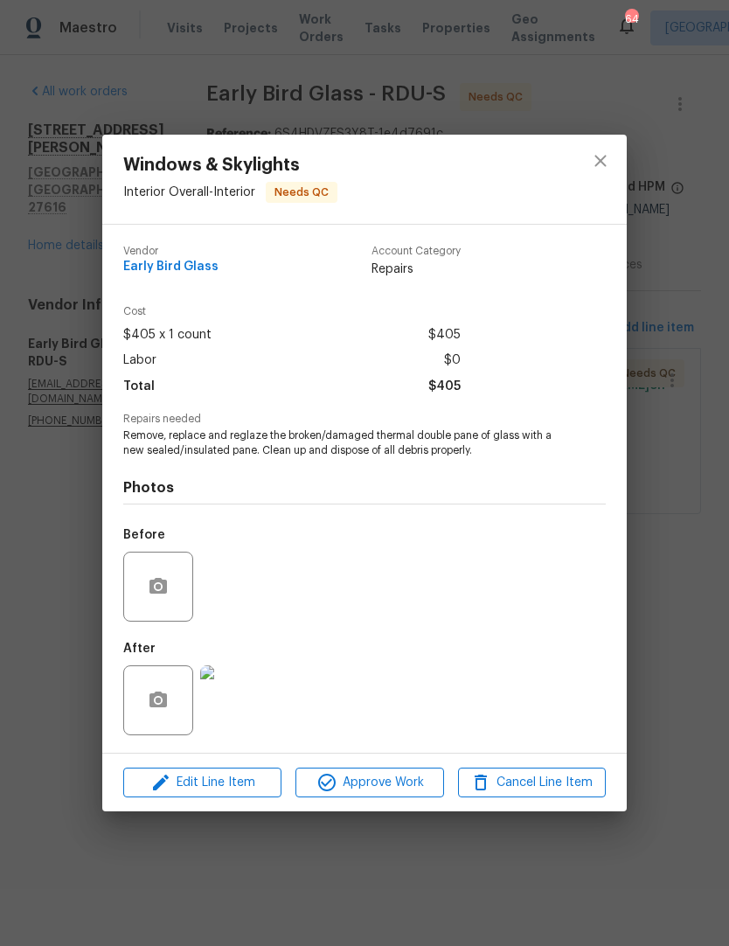
click at [237, 719] on img at bounding box center [235, 700] width 70 height 70
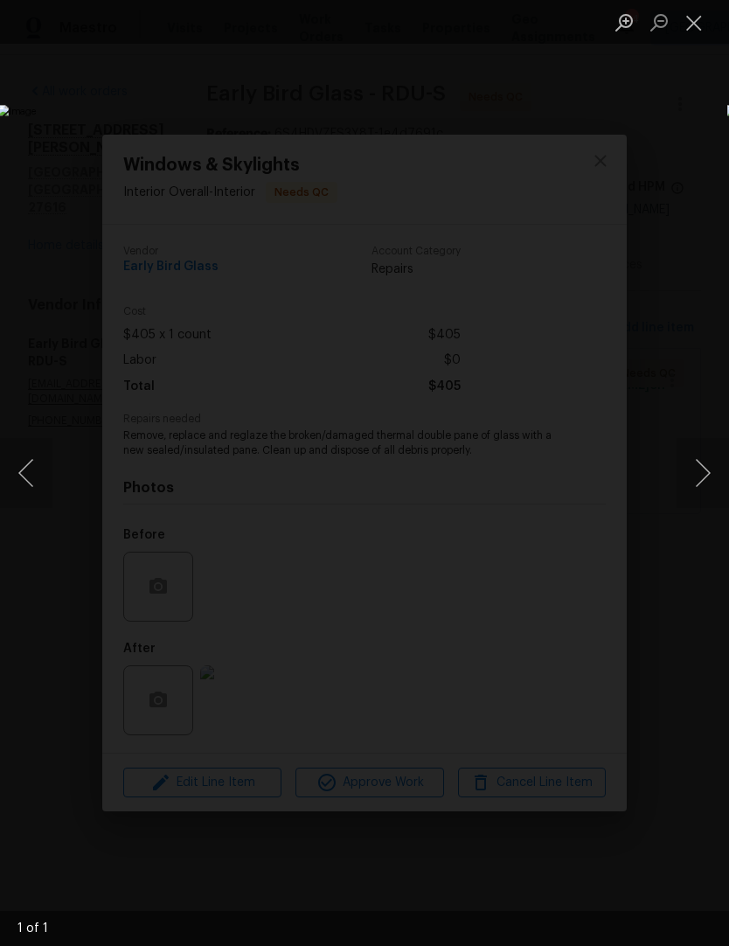
click at [699, 22] on button "Close lightbox" at bounding box center [694, 22] width 35 height 31
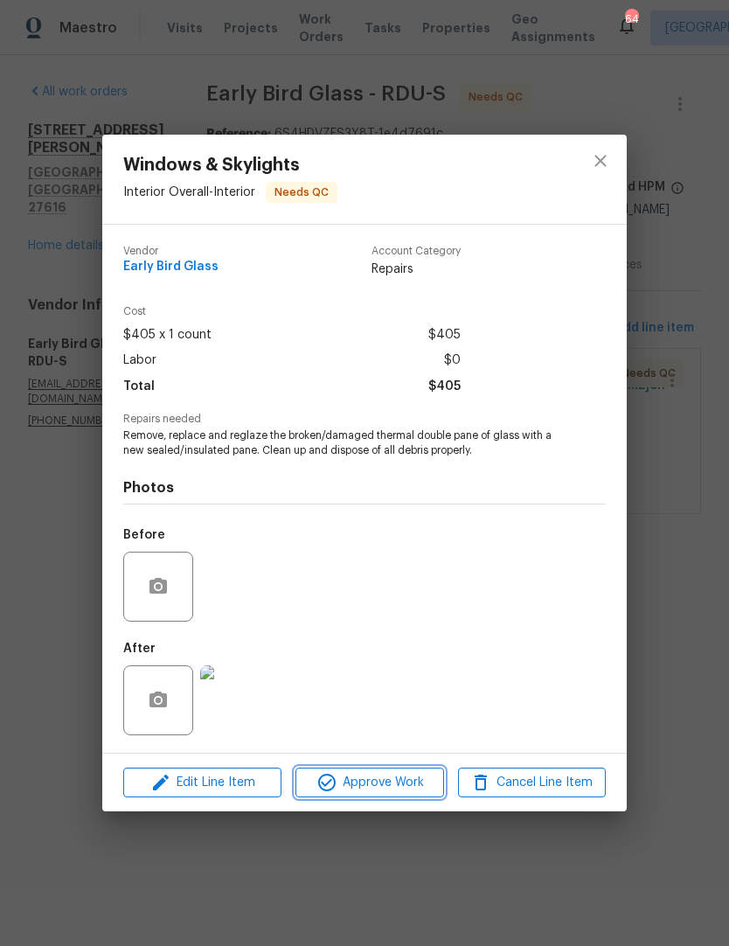
click at [376, 781] on span "Approve Work" at bounding box center [369, 783] width 137 height 22
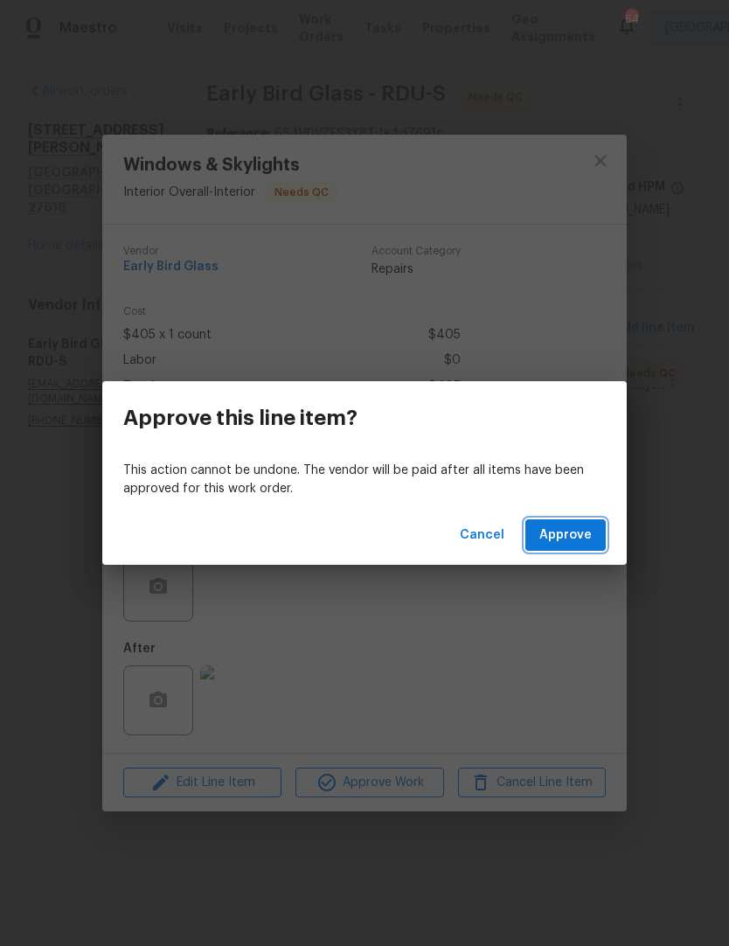
click at [582, 532] on span "Approve" at bounding box center [565, 536] width 52 height 22
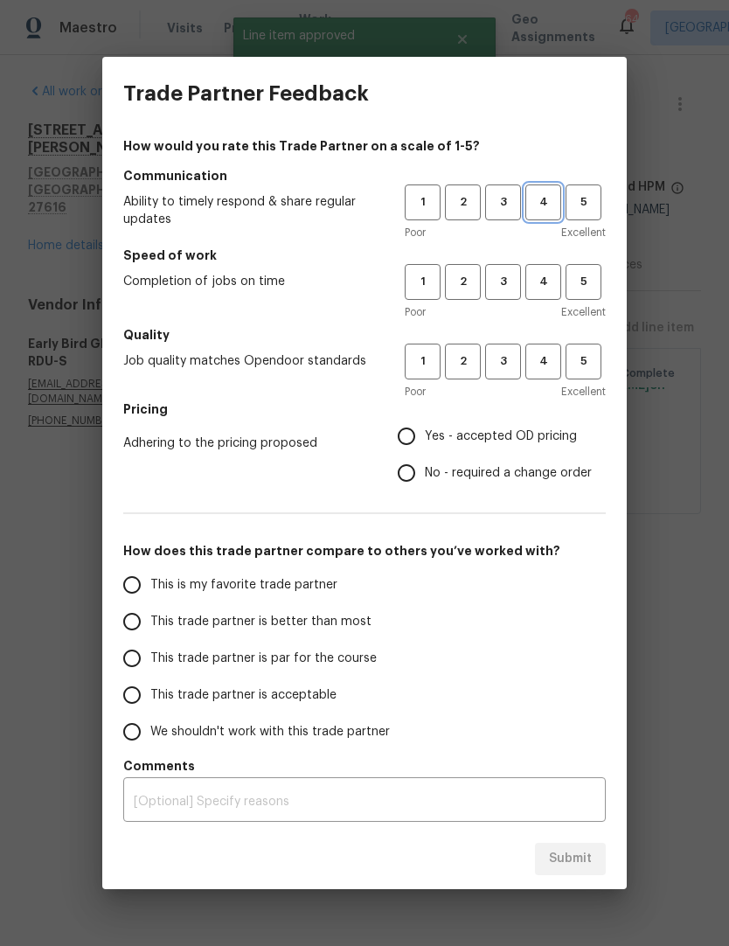
click at [556, 192] on button "4" at bounding box center [543, 202] width 36 height 36
click at [538, 284] on span "4" at bounding box center [543, 282] width 32 height 20
click at [548, 371] on span "4" at bounding box center [543, 361] width 32 height 20
click at [493, 429] on span "Yes - accepted OD pricing" at bounding box center [501, 437] width 152 height 18
click at [425, 429] on input "Yes - accepted OD pricing" at bounding box center [406, 436] width 37 height 37
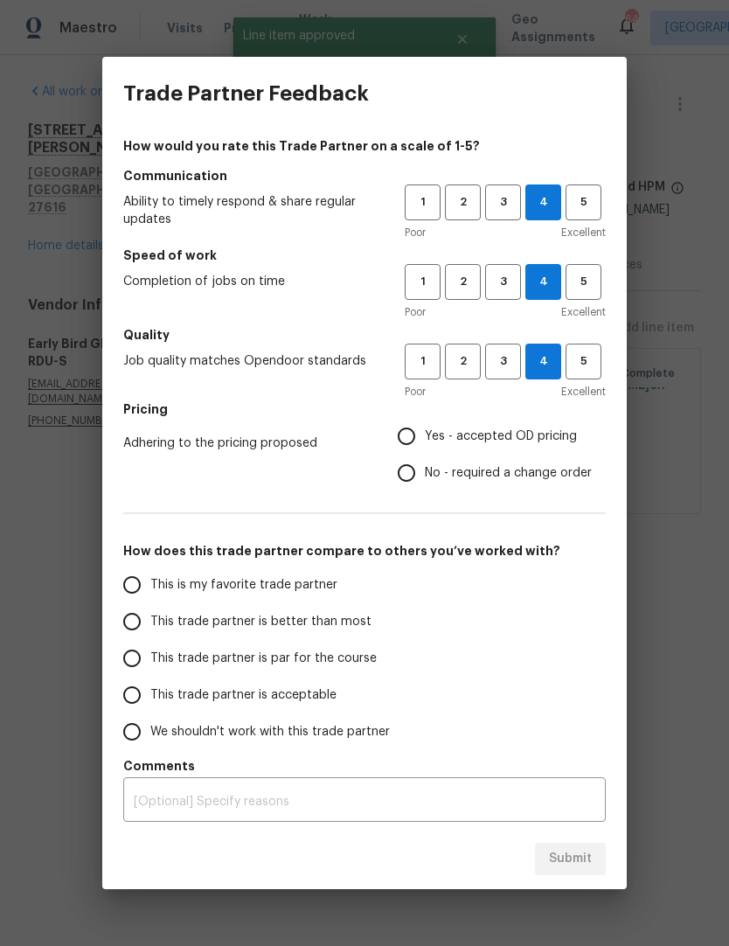
radio input "true"
click at [282, 670] on label "This trade partner is par for the course" at bounding box center [252, 658] width 276 height 37
click at [150, 670] on input "This trade partner is par for the course" at bounding box center [132, 658] width 37 height 37
click at [589, 870] on button "Submit" at bounding box center [570, 859] width 71 height 32
radio input "true"
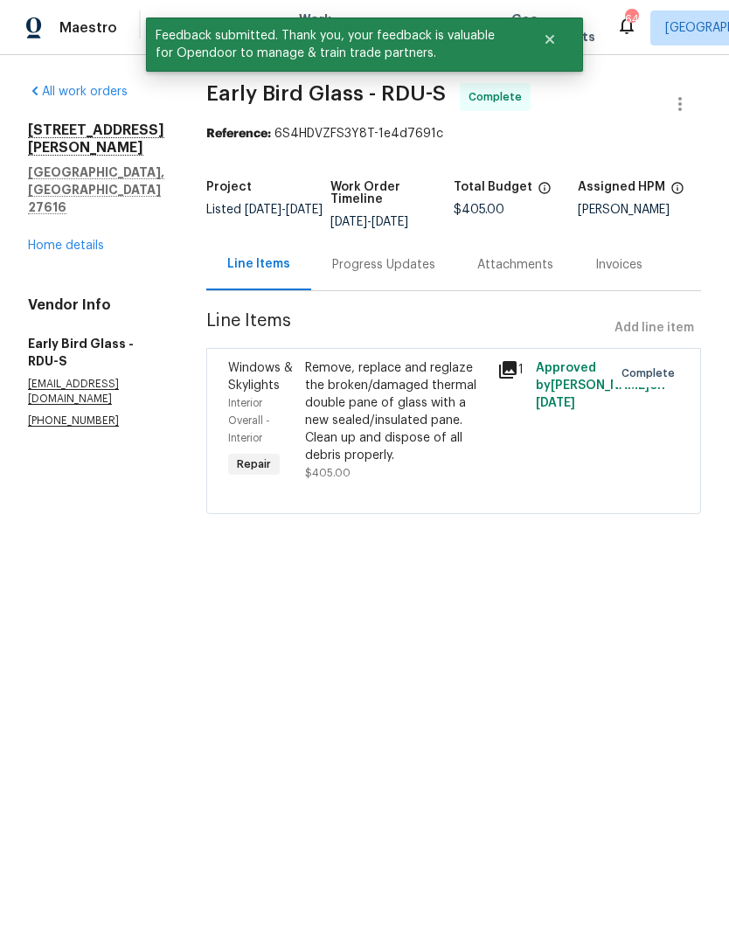
click at [87, 240] on link "Home details" at bounding box center [66, 246] width 76 height 12
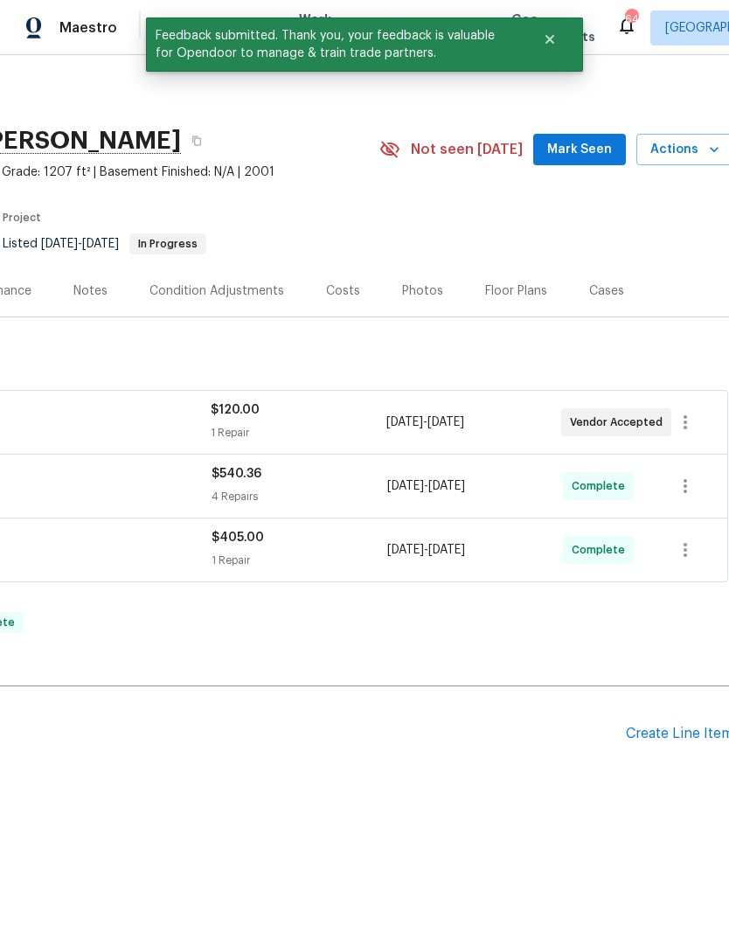
scroll to position [0, -24]
